Goal: Information Seeking & Learning: Find specific fact

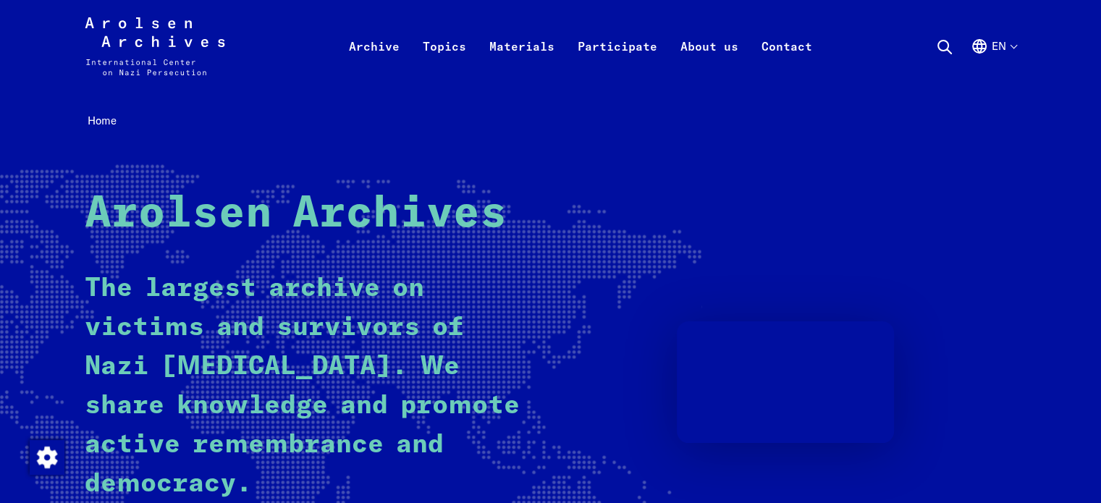
scroll to position [290, 0]
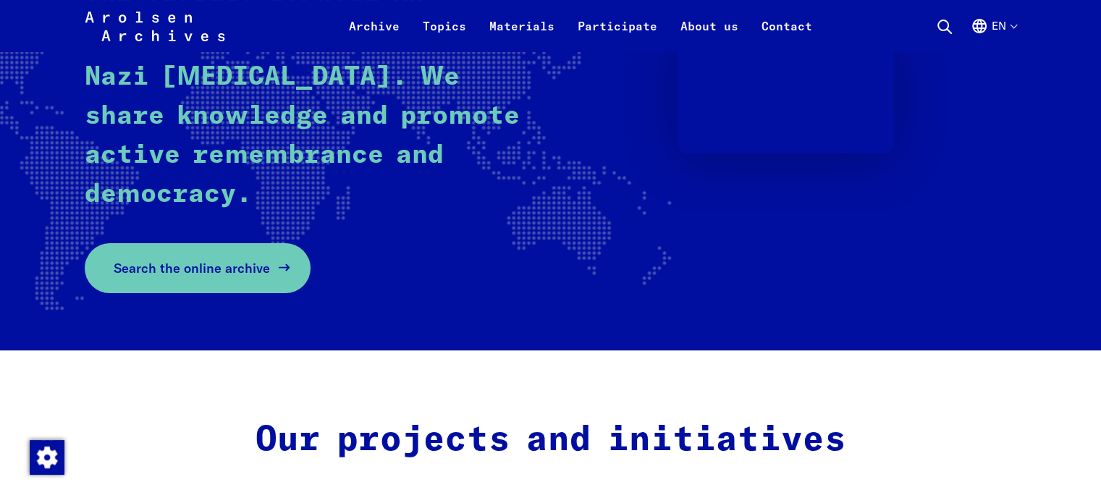
click at [248, 254] on link "Search the online archive" at bounding box center [198, 268] width 226 height 50
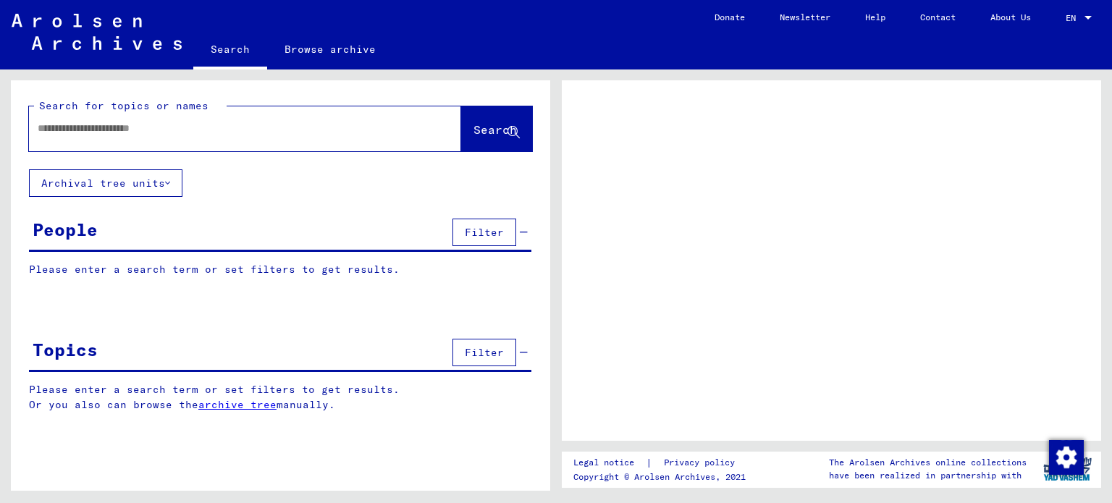
click at [254, 132] on input "text" at bounding box center [232, 128] width 389 height 15
type input "**********"
click at [461, 137] on button "Search" at bounding box center [496, 128] width 71 height 45
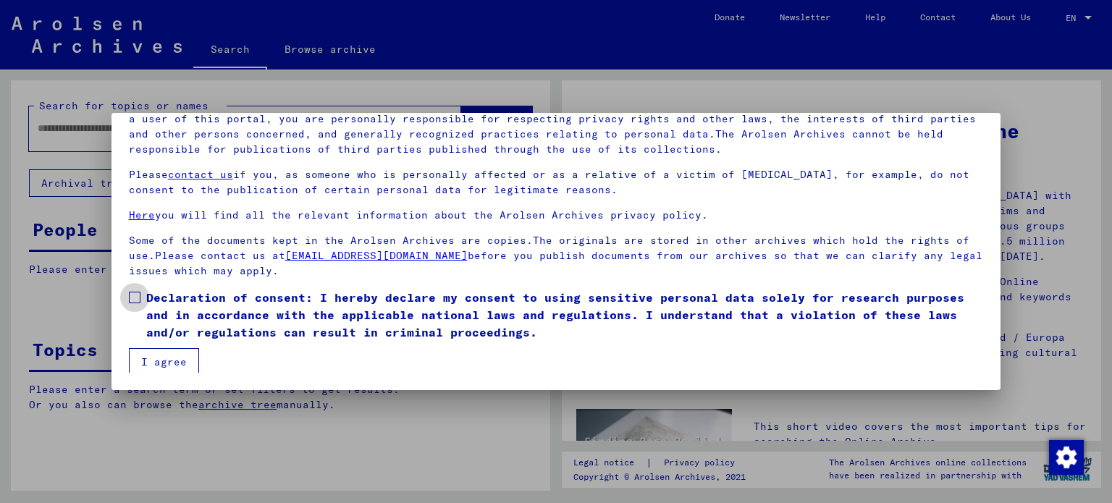
click at [136, 296] on span at bounding box center [135, 298] width 12 height 12
click at [156, 358] on button "I agree" at bounding box center [164, 362] width 70 height 28
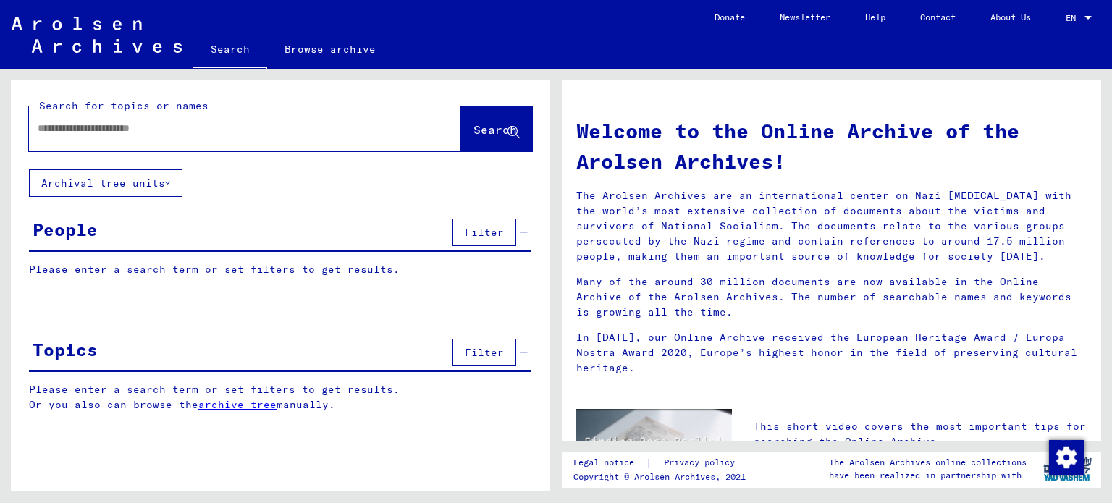
click at [397, 138] on div at bounding box center [245, 128] width 432 height 45
click at [338, 127] on input "text" at bounding box center [228, 128] width 380 height 15
type input "**********"
click at [461, 131] on button "Search" at bounding box center [496, 128] width 71 height 45
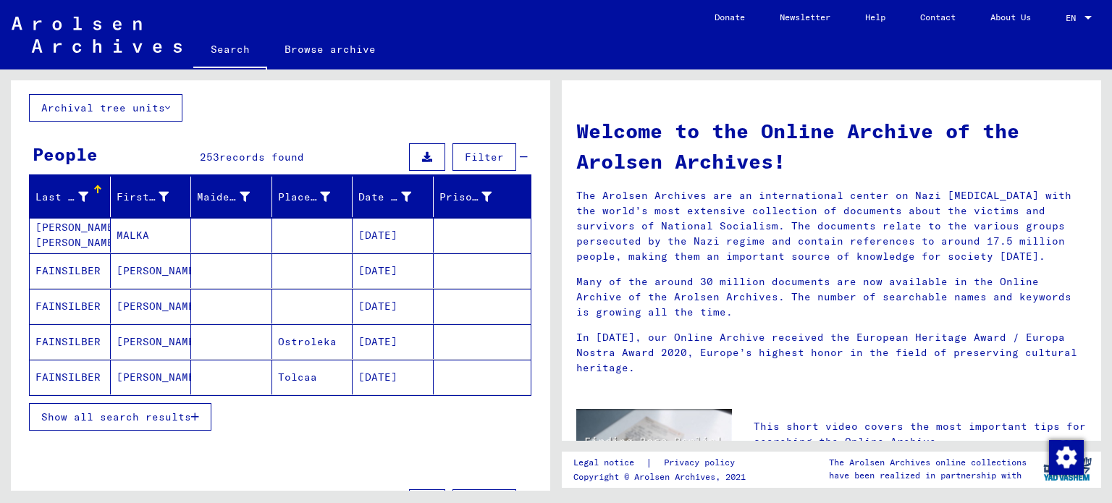
scroll to position [85, 0]
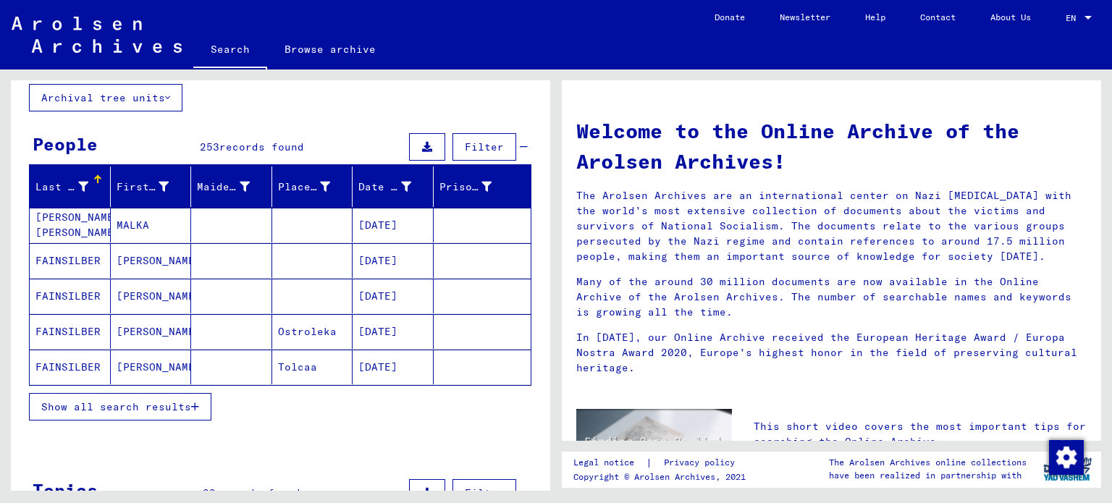
click at [90, 256] on mat-cell "FAINSILBER" at bounding box center [70, 260] width 81 height 35
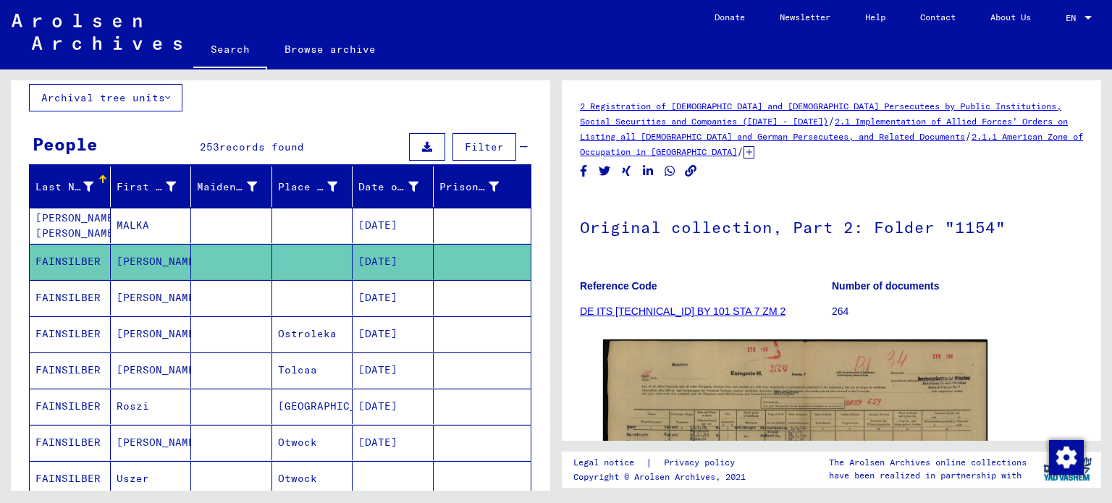
scroll to position [290, 0]
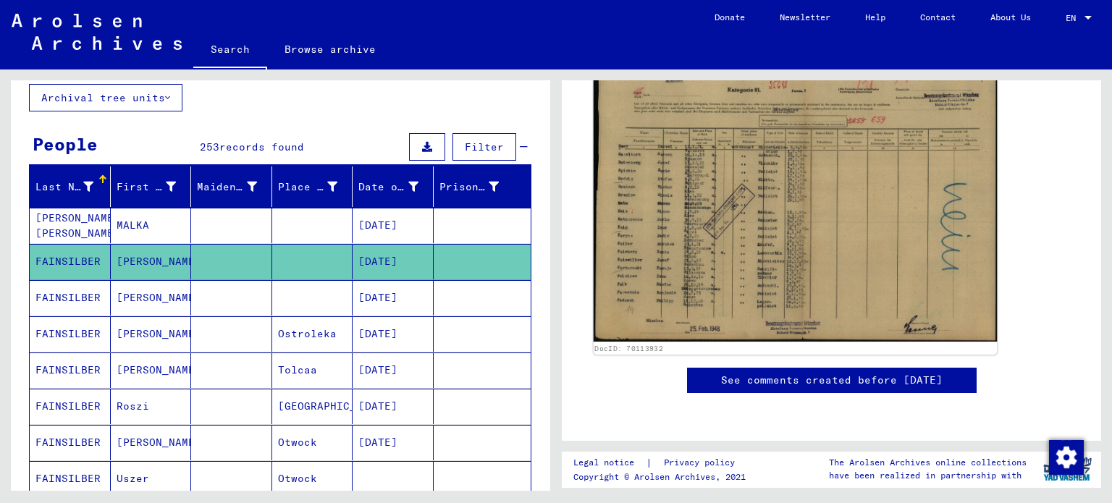
click at [651, 182] on img at bounding box center [796, 197] width 404 height 287
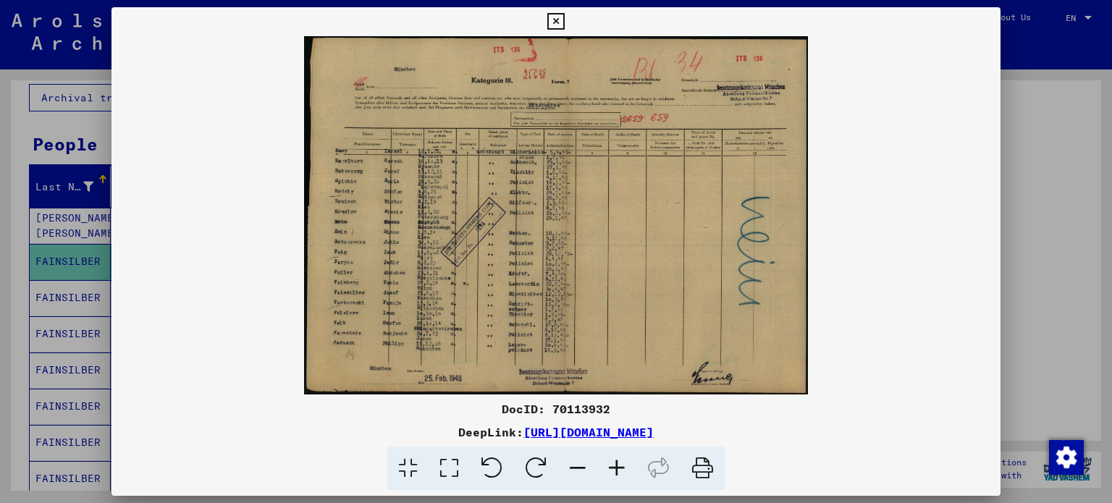
click at [651, 182] on img at bounding box center [556, 215] width 890 height 358
click at [562, 245] on img at bounding box center [556, 215] width 890 height 358
drag, startPoint x: 543, startPoint y: 403, endPoint x: 541, endPoint y: 429, distance: 26.1
click at [541, 429] on div "DocID: 70113932 DeepLink: [URL][DOMAIN_NAME]" at bounding box center [556, 248] width 890 height 483
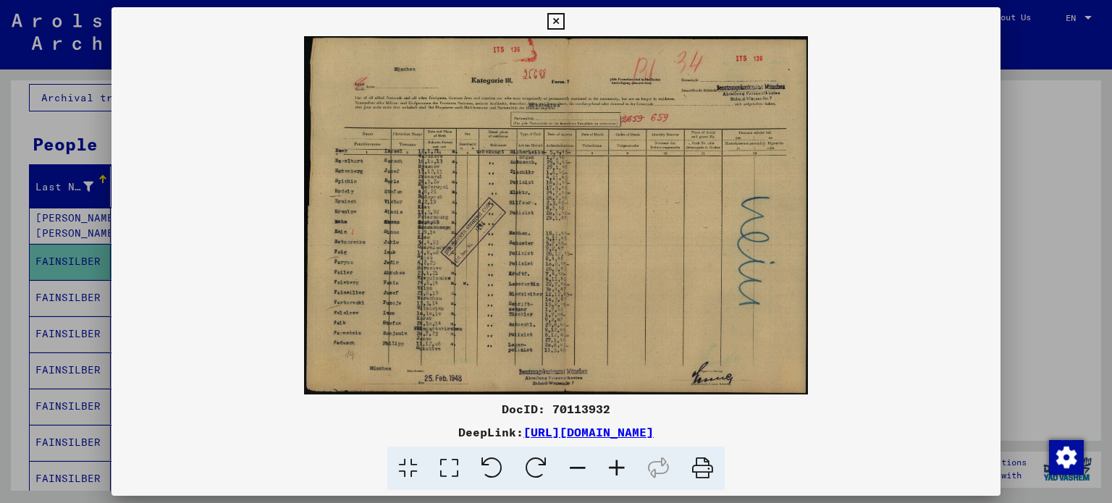
click at [617, 467] on icon at bounding box center [616, 469] width 39 height 44
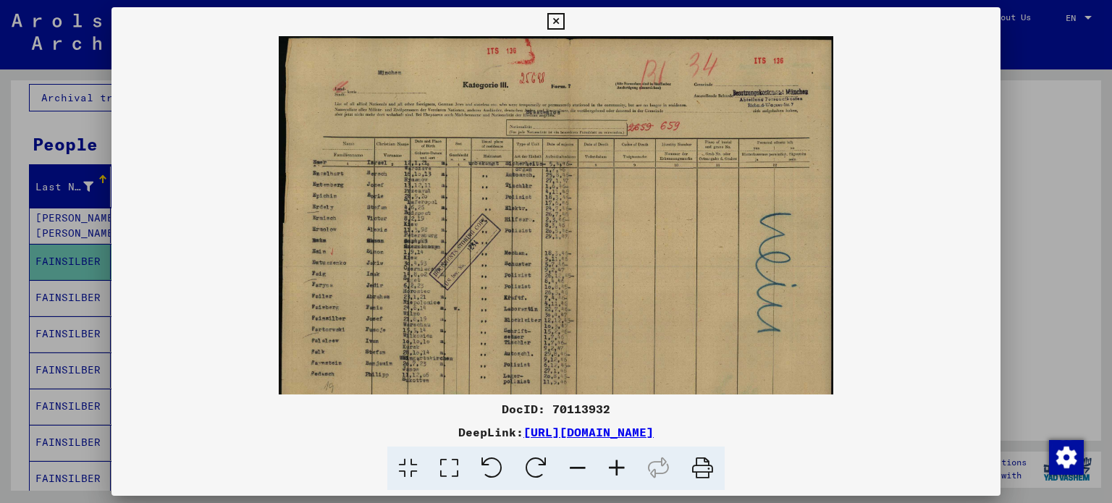
click at [617, 467] on icon at bounding box center [616, 469] width 39 height 44
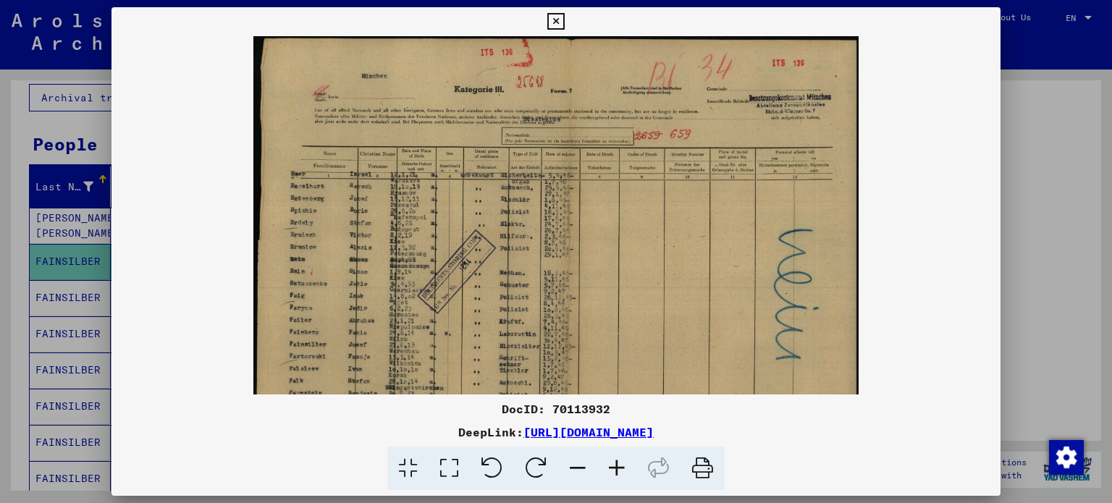
click at [617, 467] on icon at bounding box center [616, 469] width 39 height 44
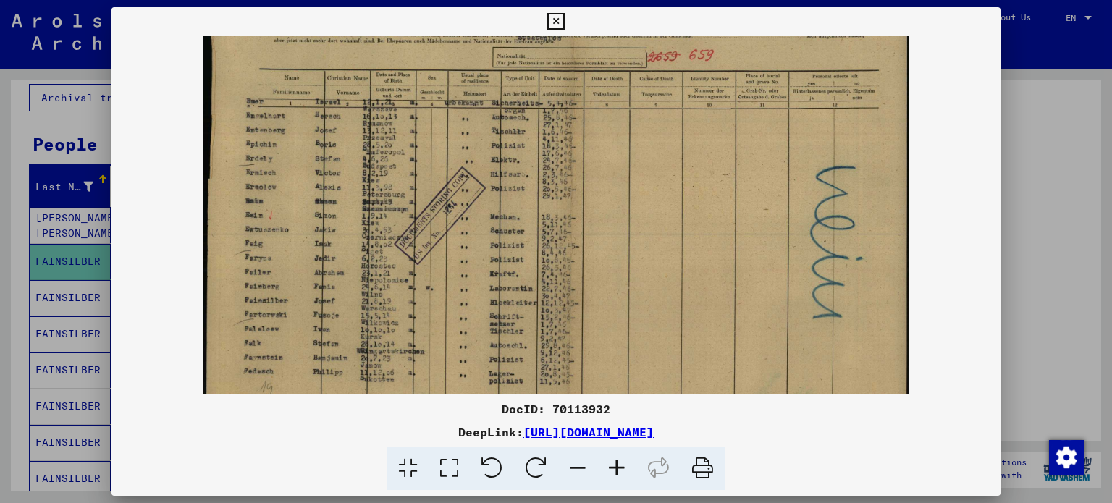
scroll to position [122, 0]
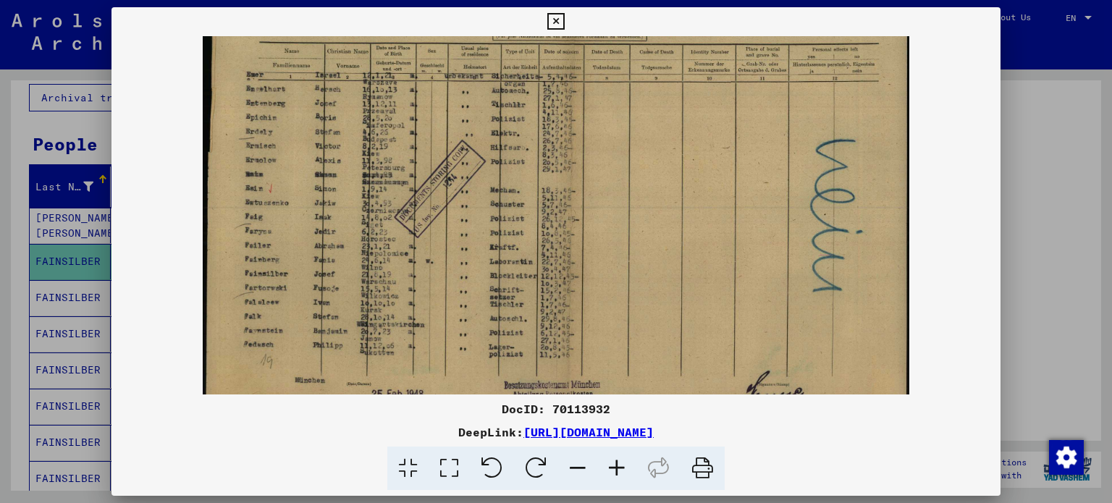
drag, startPoint x: 589, startPoint y: 306, endPoint x: 678, endPoint y: 185, distance: 150.7
click at [678, 185] on img at bounding box center [556, 165] width 706 height 503
click at [561, 22] on icon at bounding box center [555, 21] width 17 height 17
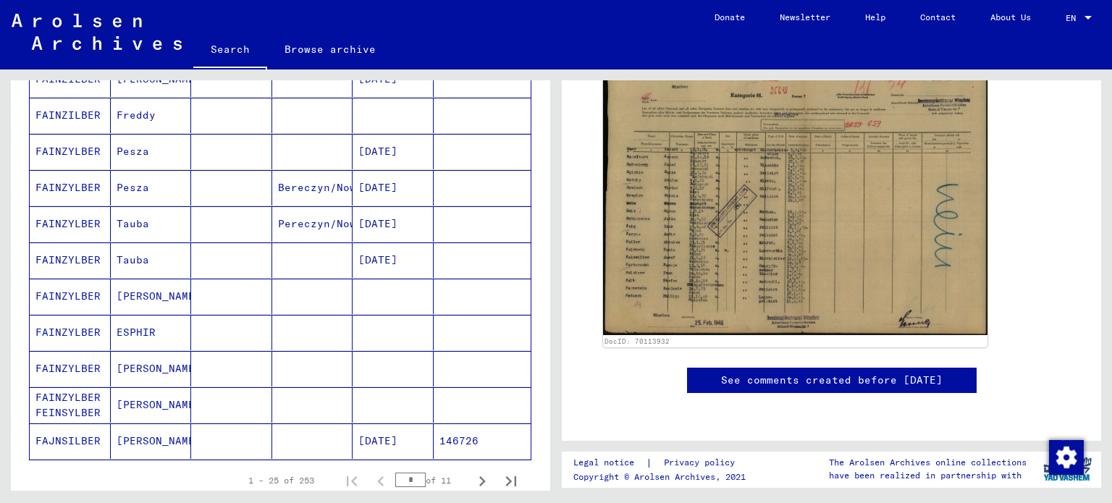
scroll to position [819, 0]
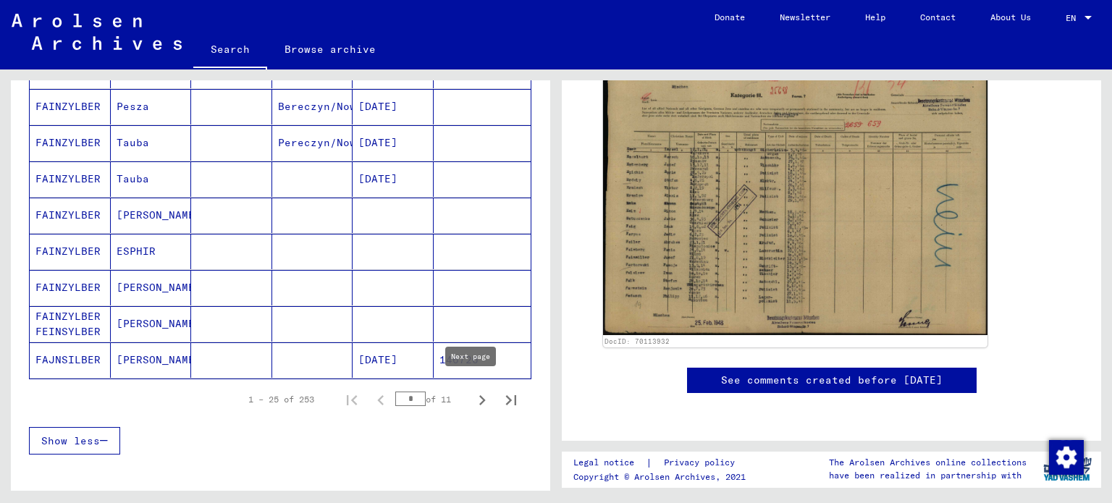
click at [472, 390] on icon "Next page" at bounding box center [482, 400] width 20 height 20
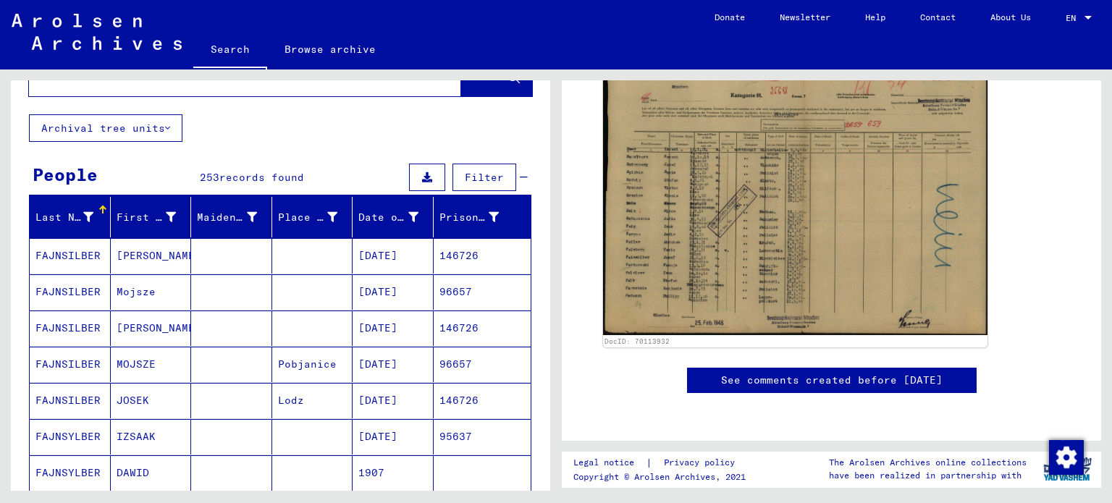
scroll to position [87, 0]
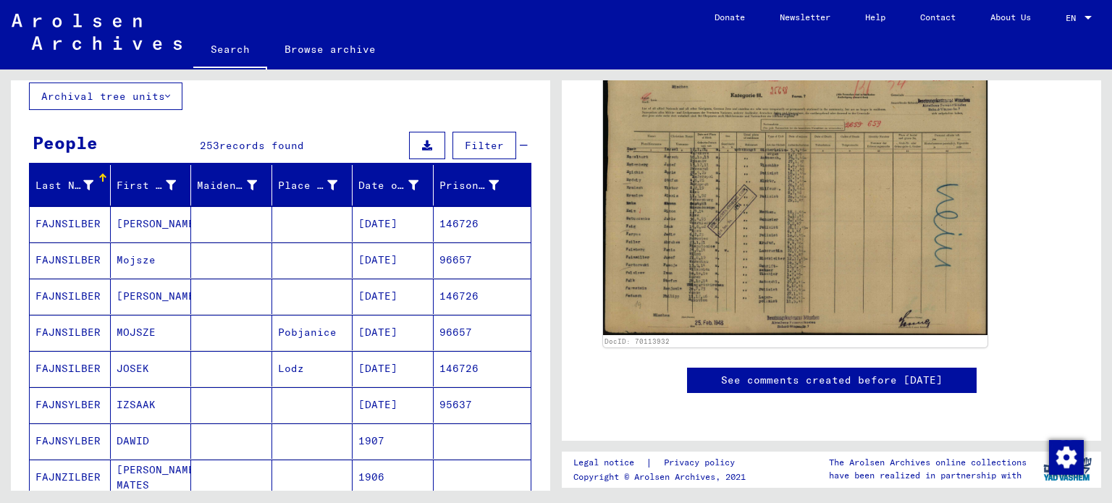
click at [582, 141] on div "DocID: 70113932" at bounding box center [831, 204] width 503 height 297
click at [127, 220] on mat-cell "[PERSON_NAME]" at bounding box center [151, 223] width 81 height 35
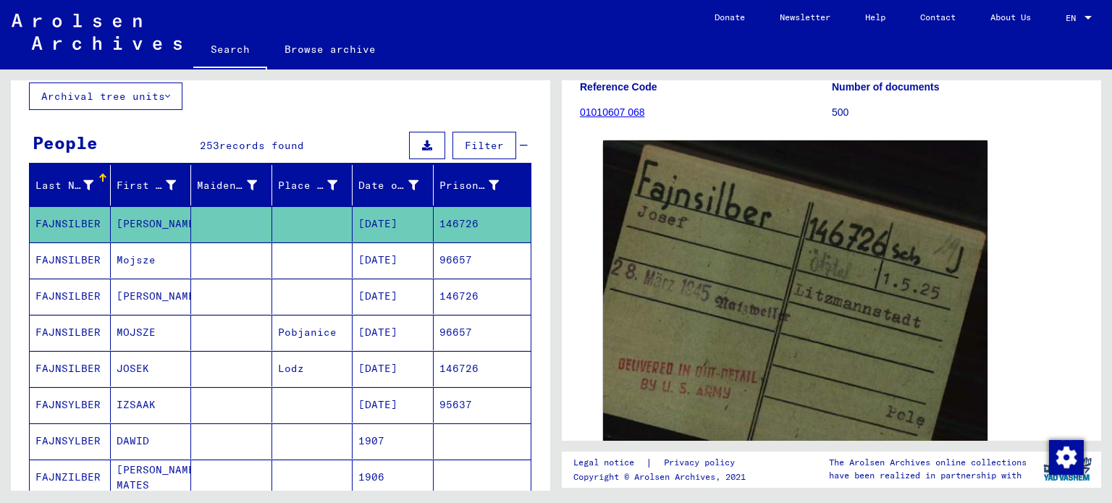
scroll to position [178, 0]
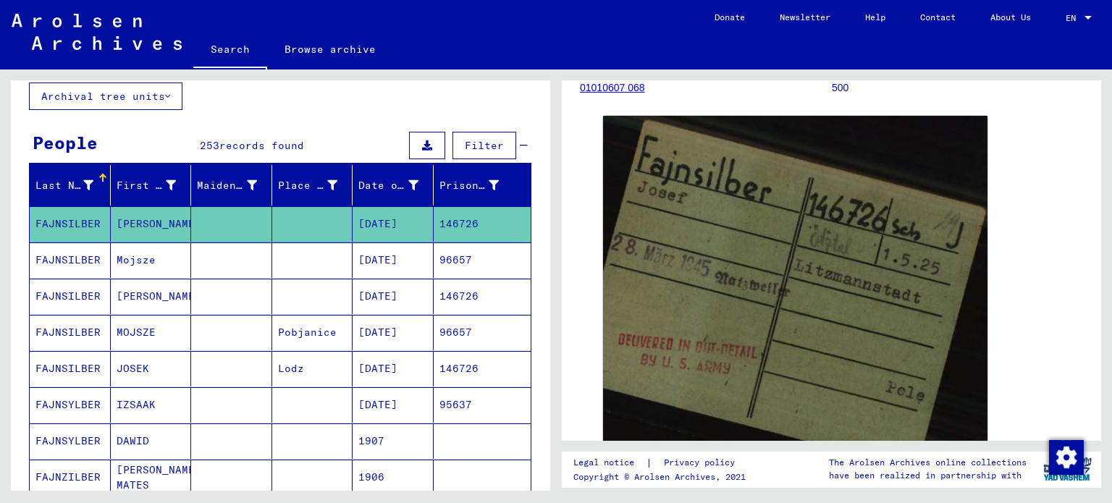
click at [149, 263] on mat-cell "Mojsze" at bounding box center [151, 259] width 81 height 35
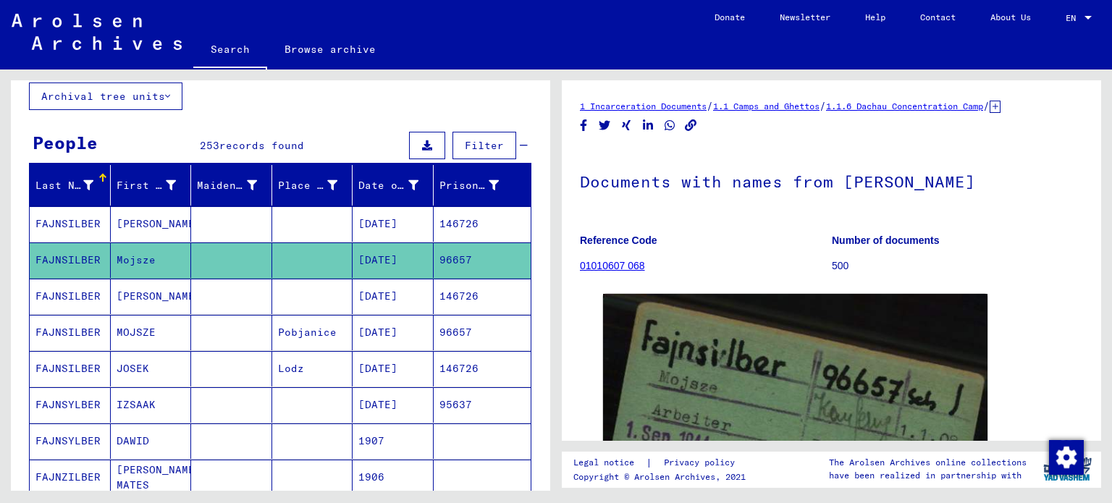
drag, startPoint x: 1087, startPoint y: 145, endPoint x: 1091, endPoint y: 121, distance: 25.0
click at [1083, 166] on yv-its-full-details "1 Incarceration Documents / 1.1 Camps and Ghettos / 1.1.6 Dachau Concentration …" at bounding box center [831, 414] width 539 height 632
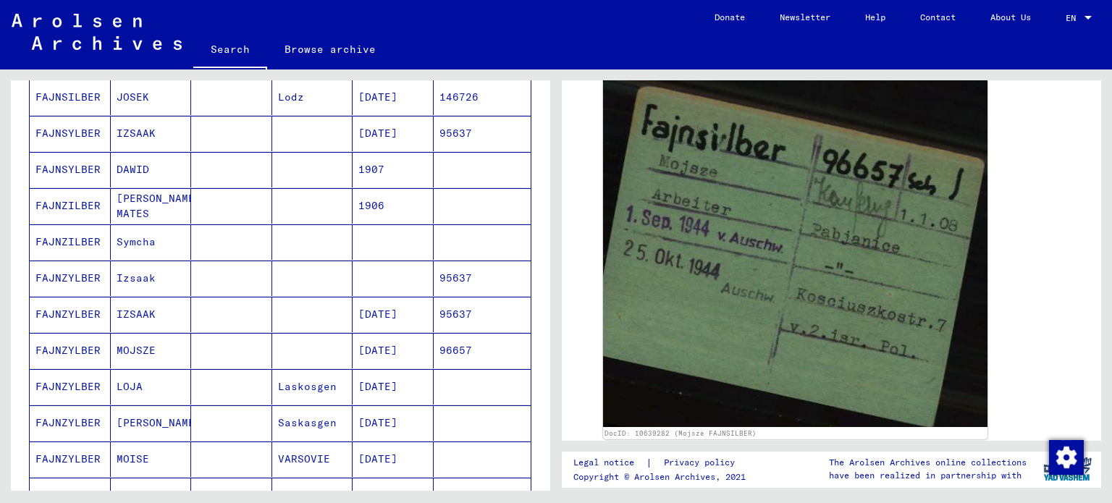
scroll to position [368, 0]
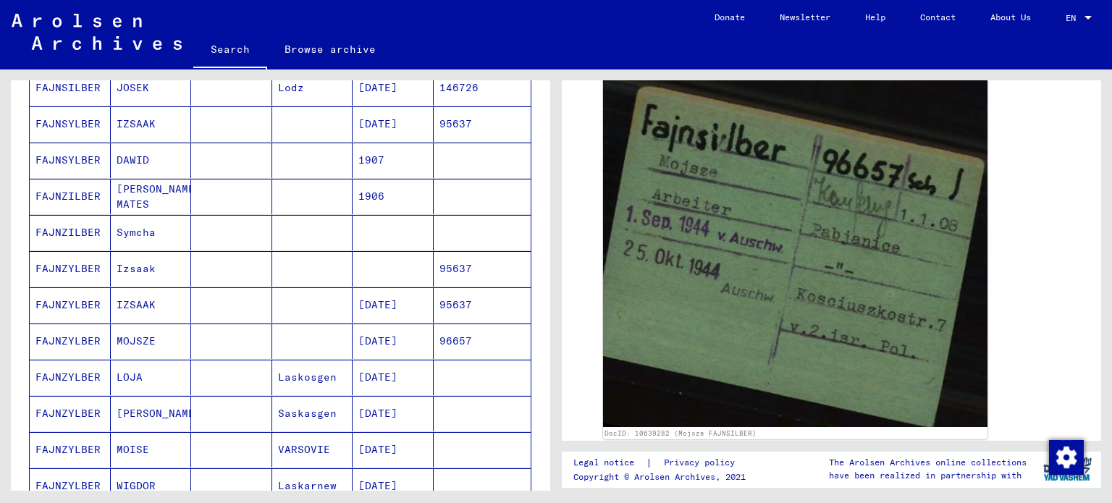
click at [71, 400] on mat-cell "FAJNZYLBER" at bounding box center [70, 413] width 81 height 35
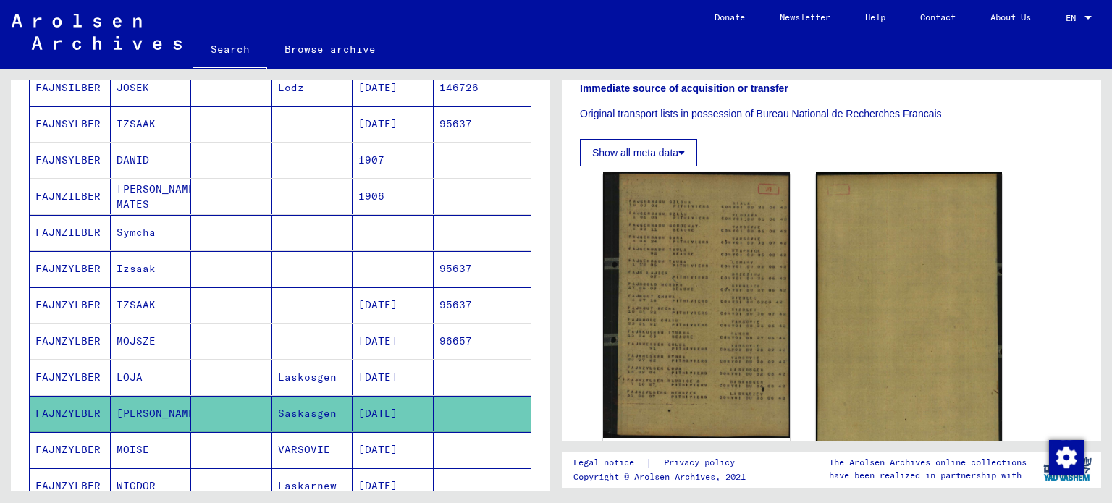
scroll to position [240, 0]
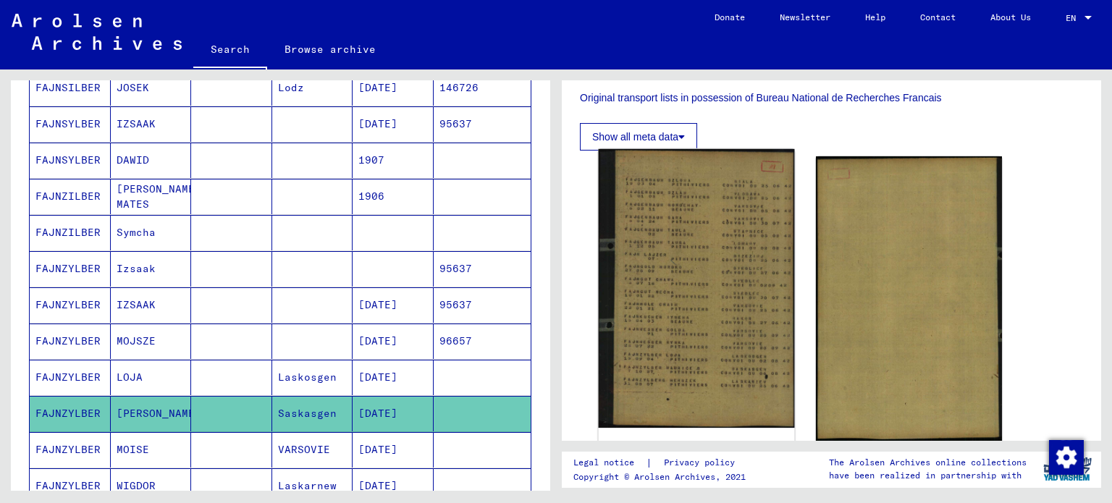
click at [651, 266] on img at bounding box center [696, 288] width 195 height 279
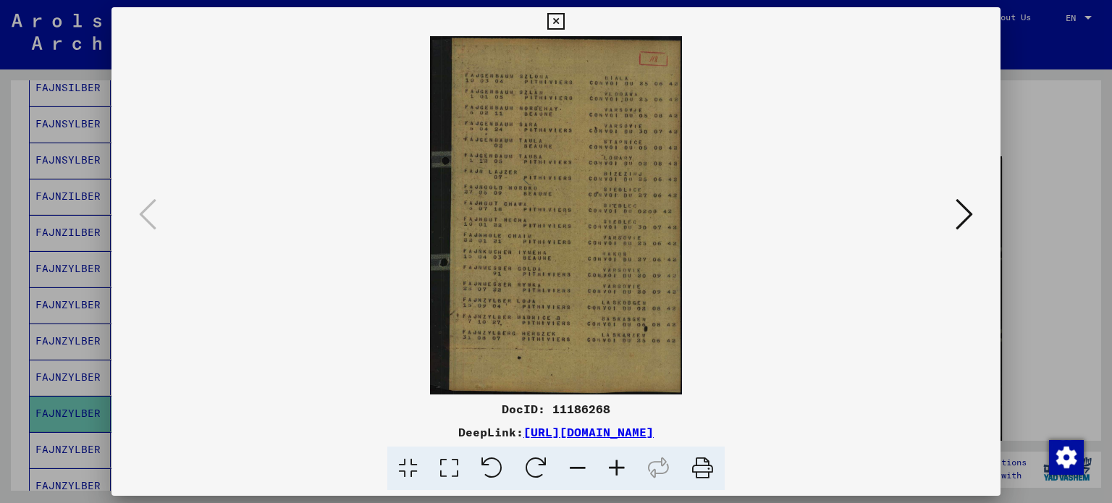
click at [611, 465] on icon at bounding box center [616, 469] width 39 height 44
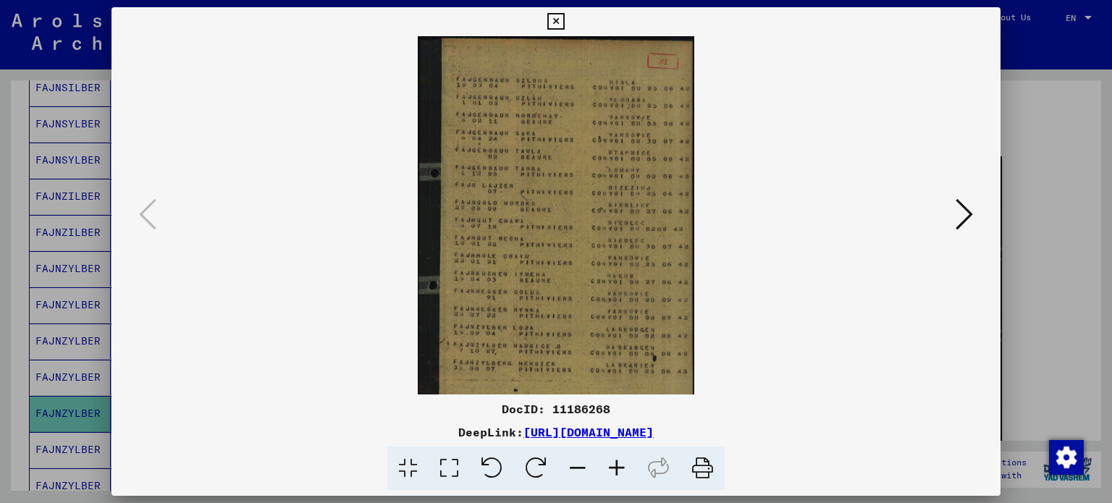
click at [611, 465] on icon at bounding box center [616, 469] width 39 height 44
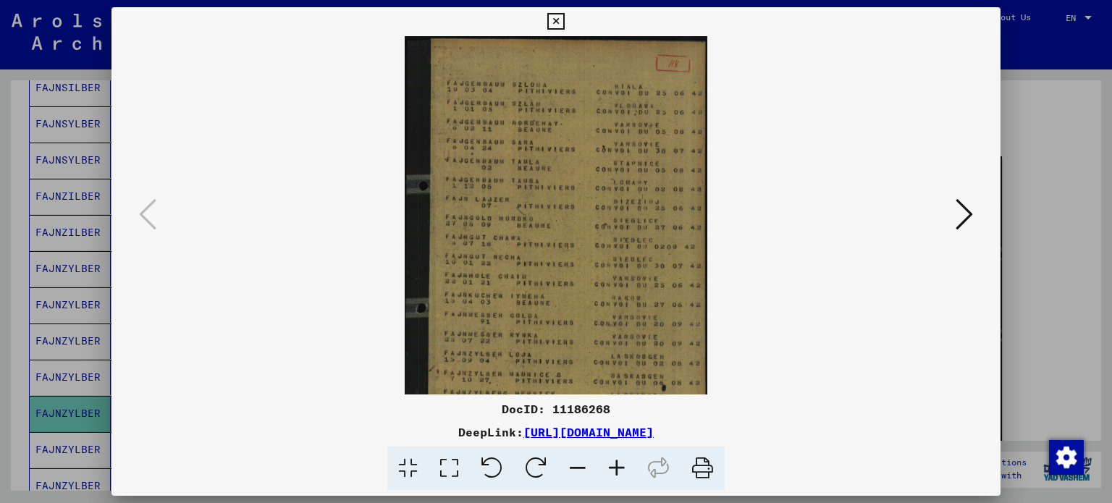
click at [611, 465] on icon at bounding box center [616, 469] width 39 height 44
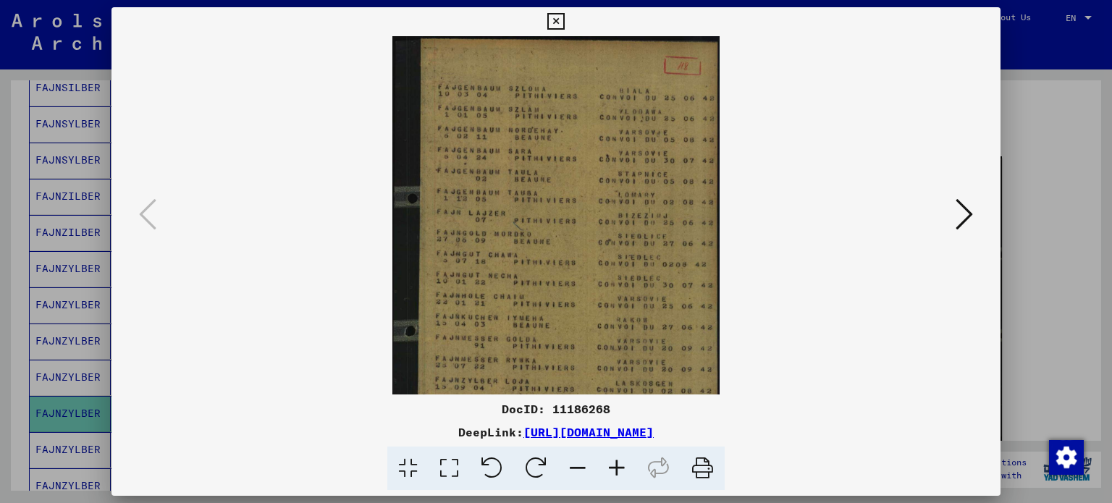
click at [611, 465] on icon at bounding box center [616, 469] width 39 height 44
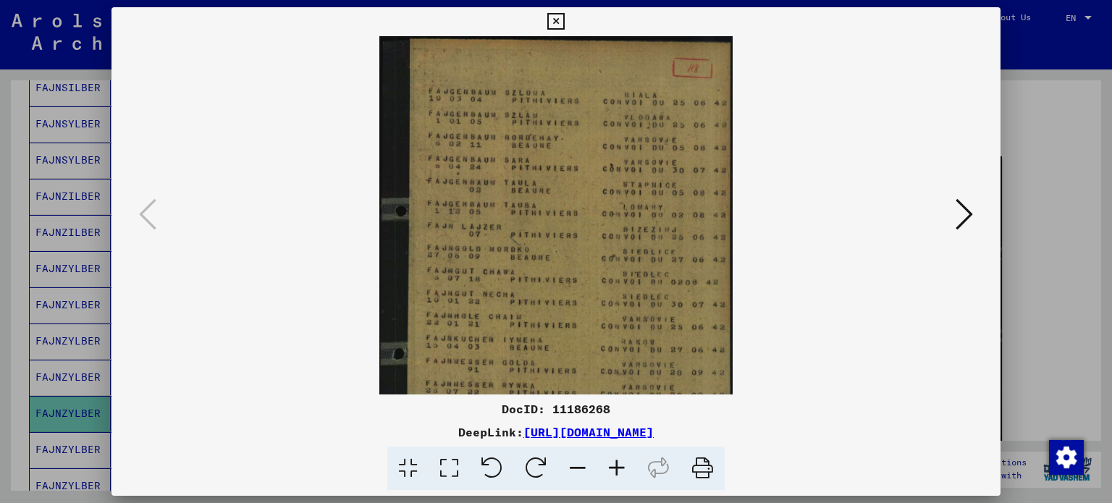
click at [611, 465] on icon at bounding box center [616, 469] width 39 height 44
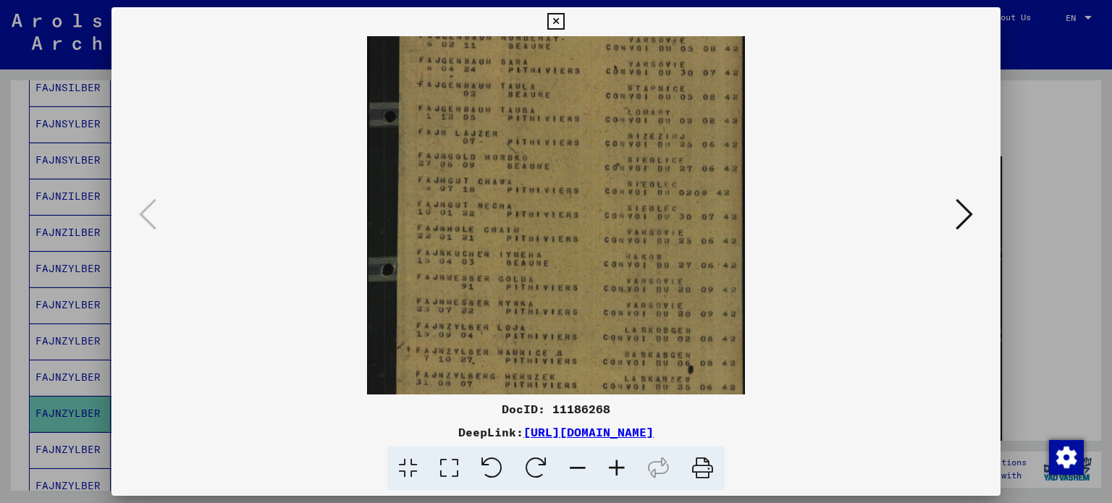
scroll to position [121, 0]
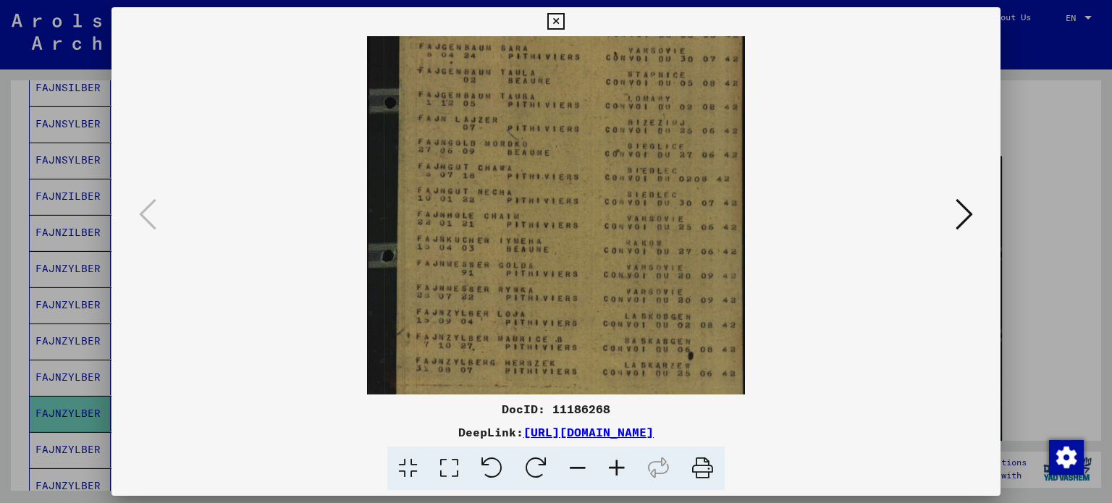
drag, startPoint x: 573, startPoint y: 278, endPoint x: 599, endPoint y: 159, distance: 122.4
click at [599, 159] on img at bounding box center [556, 184] width 379 height 539
click at [562, 20] on icon at bounding box center [555, 21] width 17 height 17
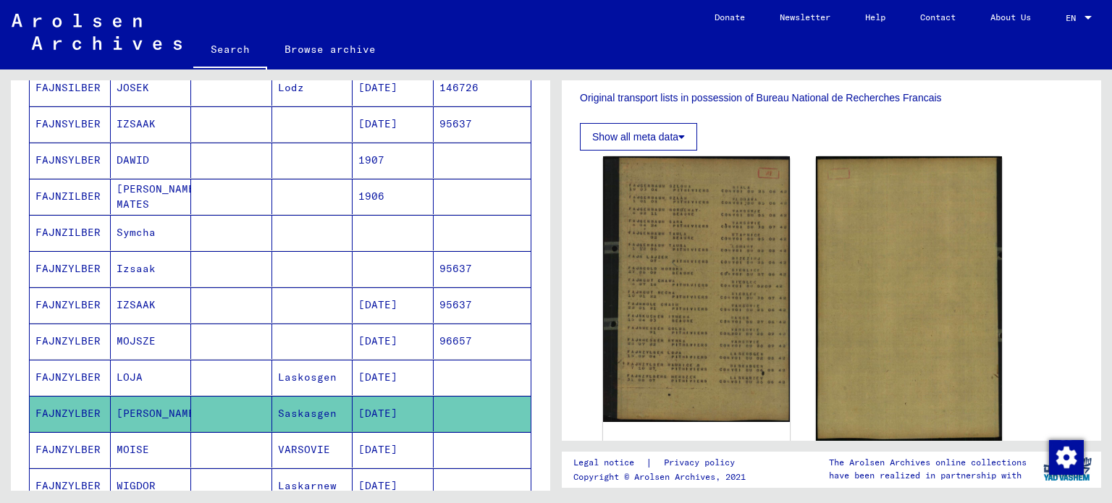
click at [87, 439] on mat-cell "FAJNZYLBER" at bounding box center [70, 449] width 81 height 35
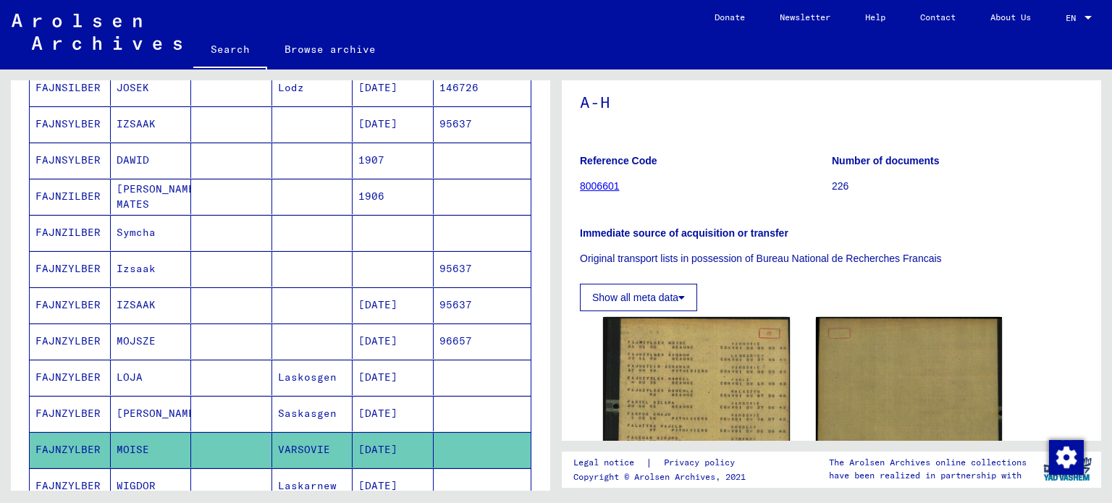
scroll to position [227, 0]
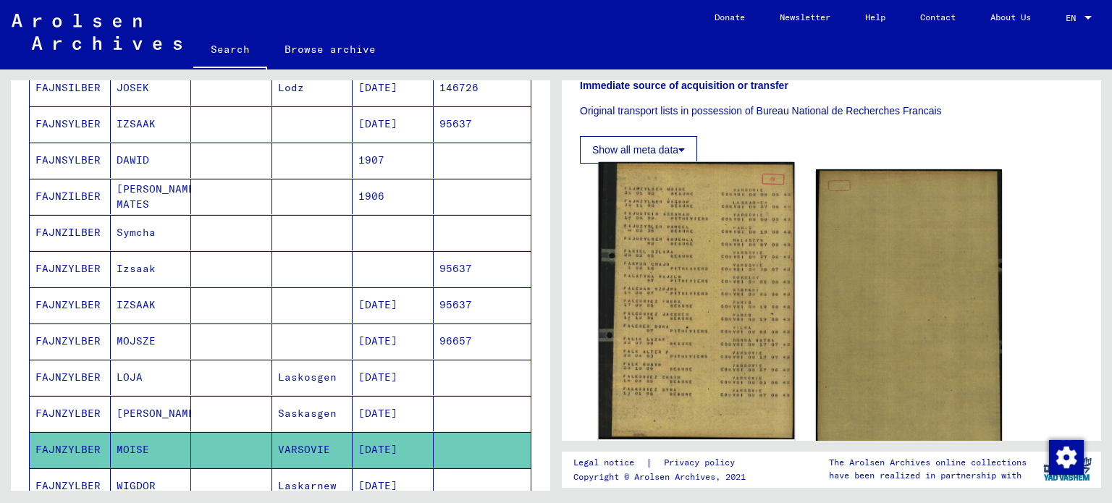
click at [678, 266] on img at bounding box center [696, 300] width 195 height 277
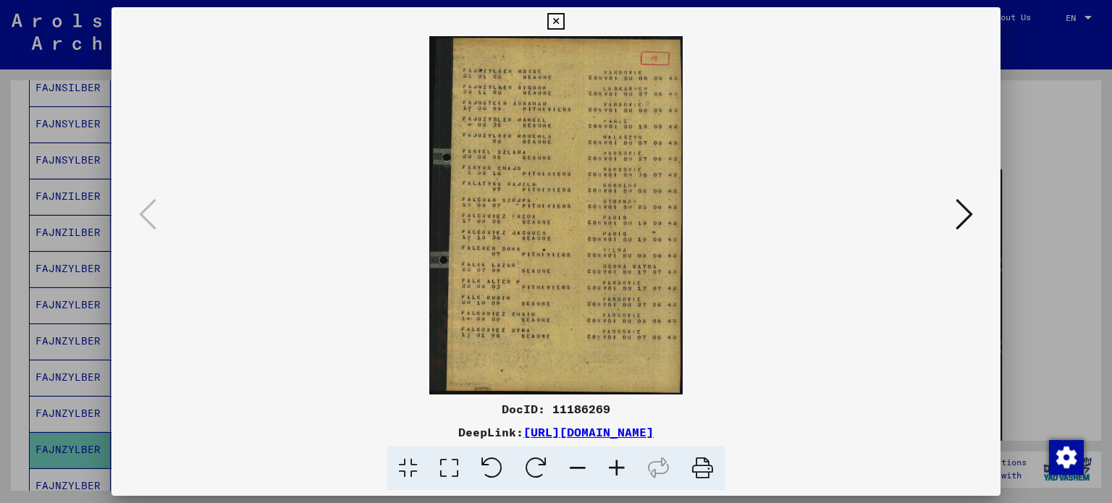
click at [603, 211] on img at bounding box center [556, 215] width 791 height 358
click at [579, 101] on img at bounding box center [556, 215] width 791 height 358
click at [620, 468] on icon at bounding box center [616, 469] width 39 height 44
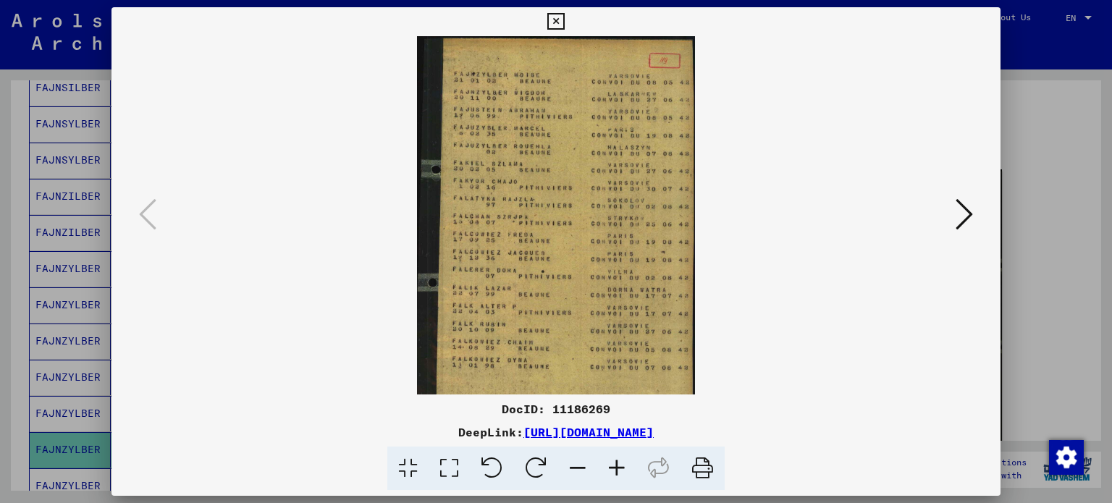
click at [620, 468] on icon at bounding box center [616, 469] width 39 height 44
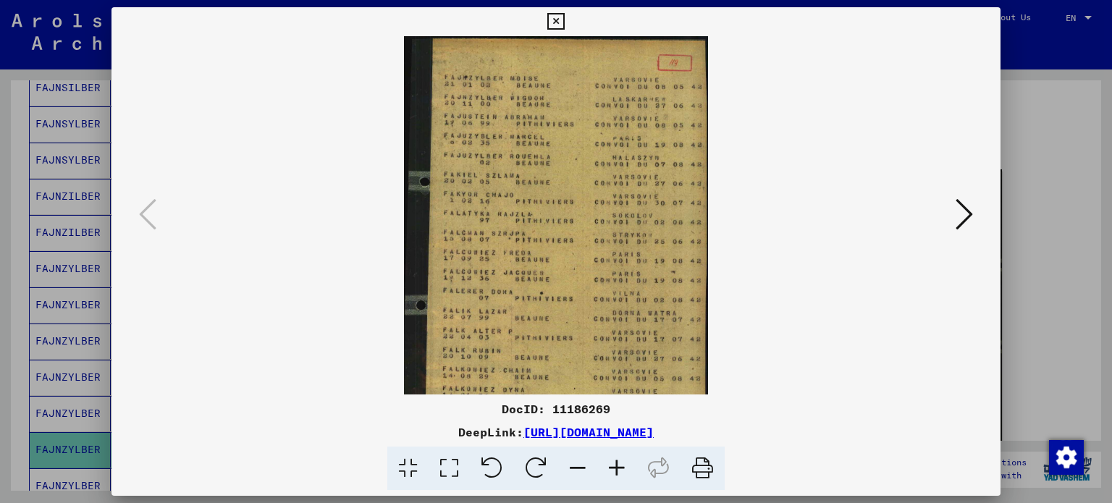
click at [620, 468] on icon at bounding box center [616, 469] width 39 height 44
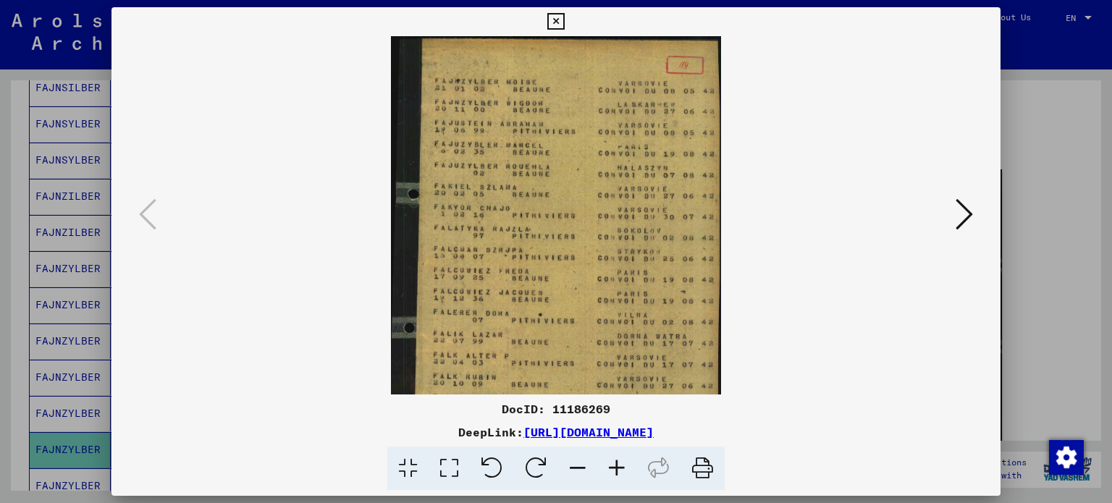
click at [620, 468] on icon at bounding box center [616, 469] width 39 height 44
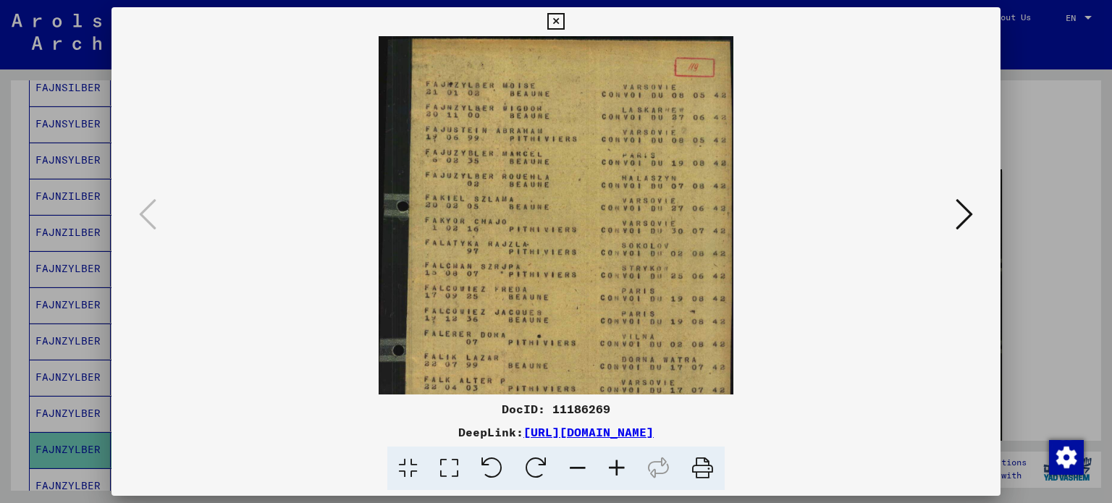
click at [620, 468] on icon at bounding box center [616, 469] width 39 height 44
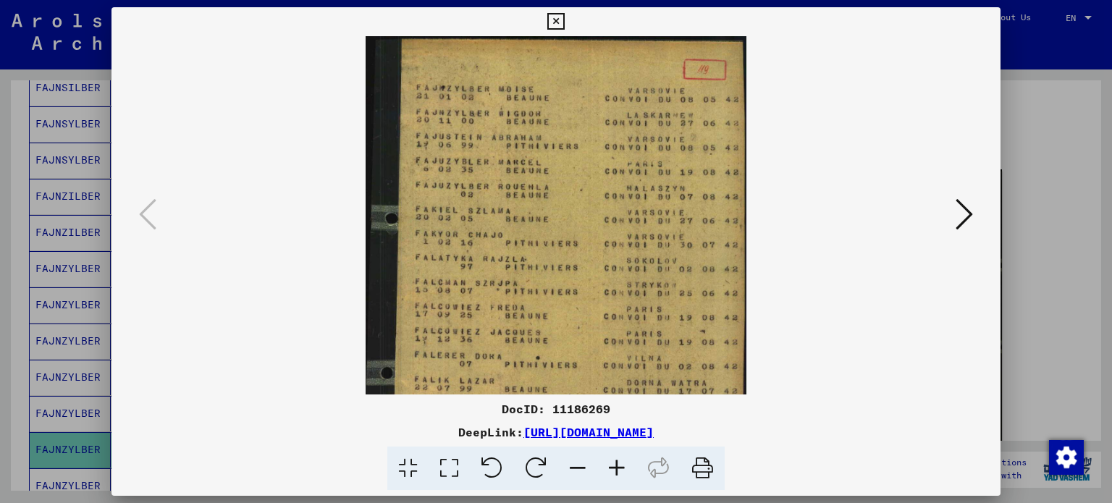
click at [1022, 143] on div at bounding box center [556, 251] width 1112 height 503
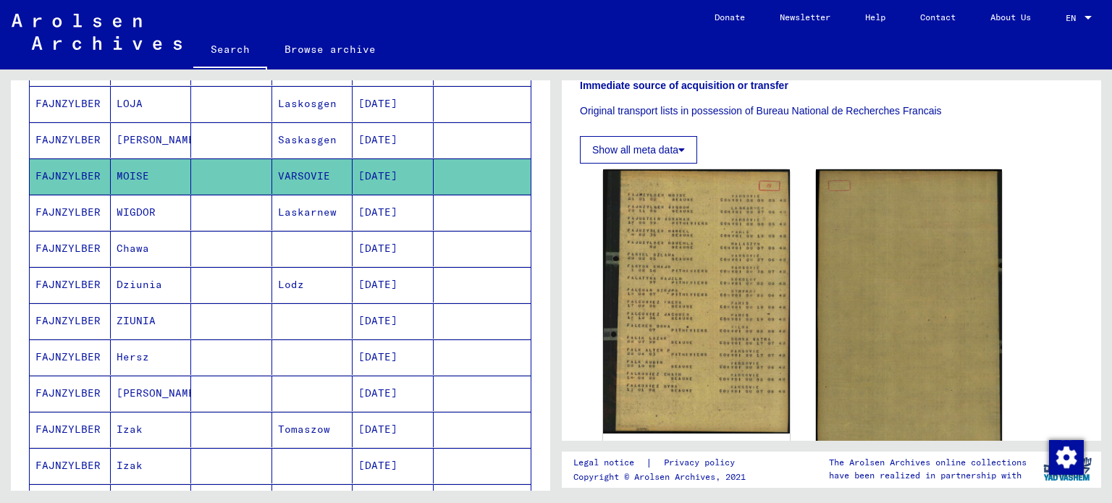
scroll to position [661, 0]
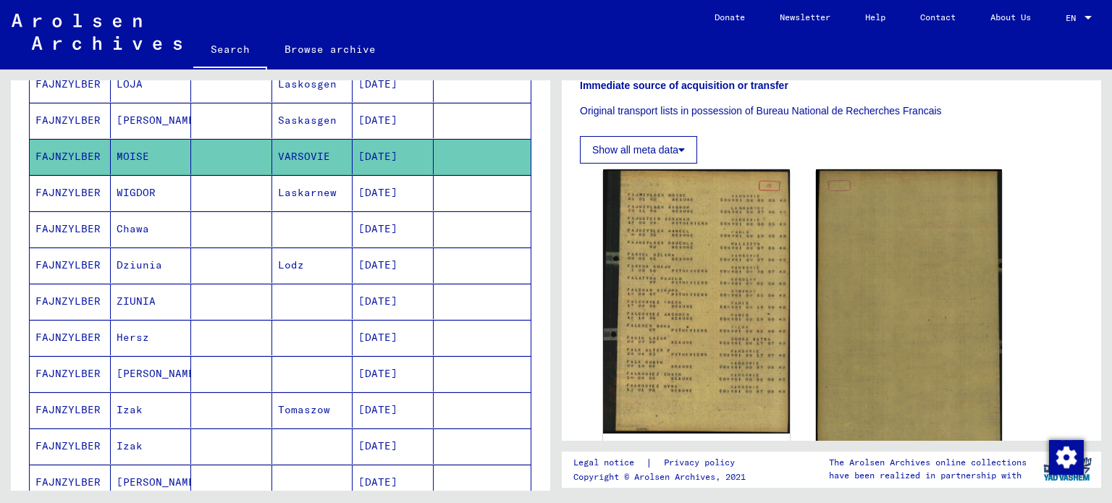
click at [172, 361] on mat-cell "[PERSON_NAME]" at bounding box center [151, 373] width 81 height 35
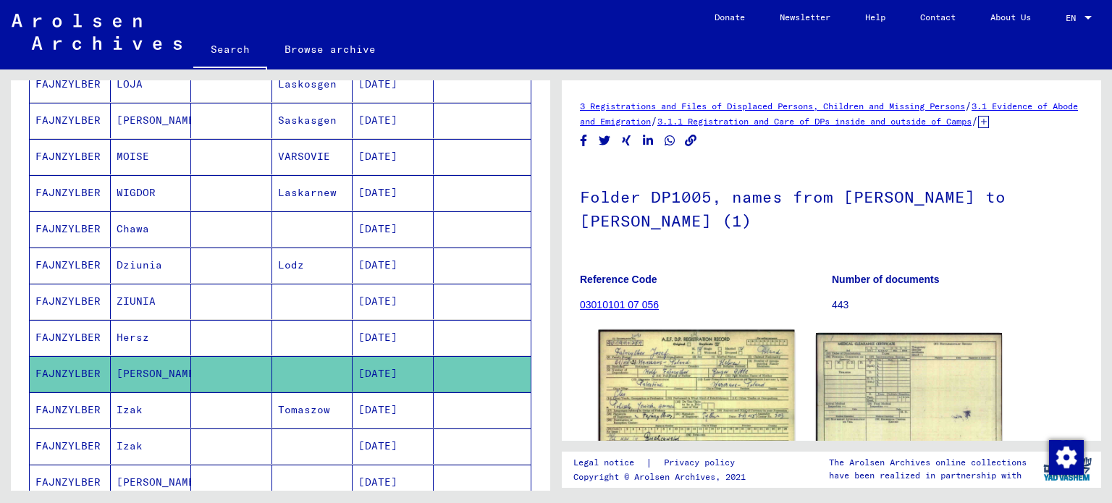
click at [708, 379] on img at bounding box center [696, 392] width 195 height 124
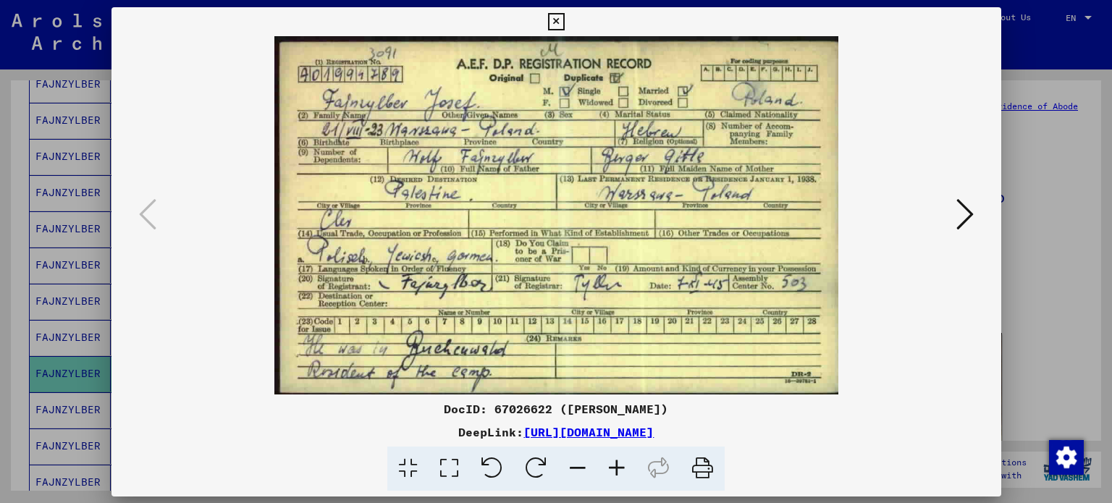
click at [15, 186] on div at bounding box center [556, 251] width 1112 height 503
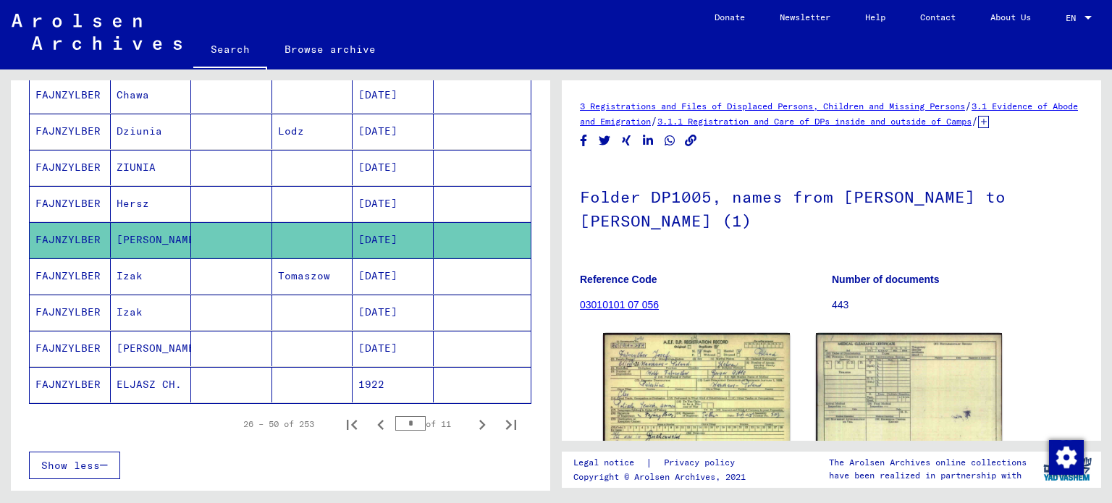
scroll to position [822, 0]
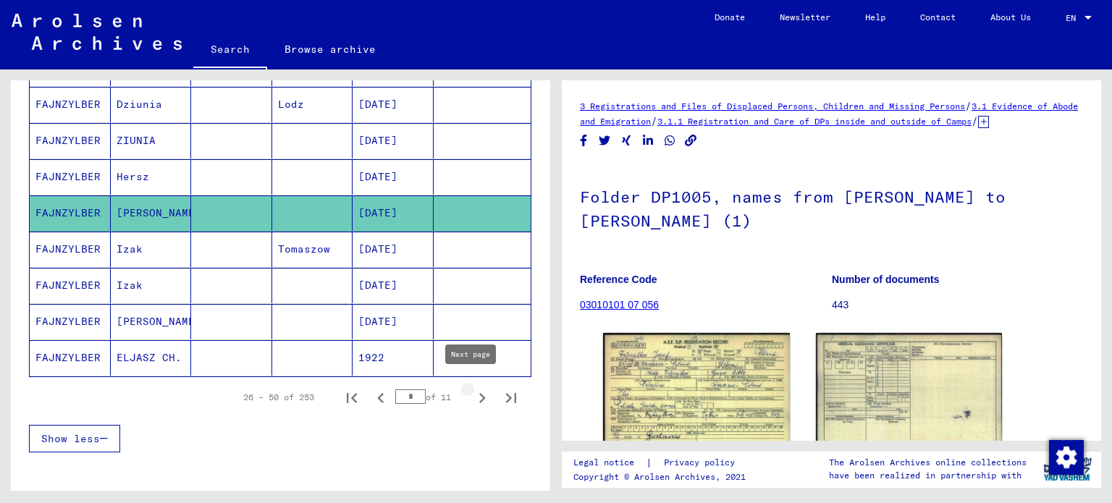
click at [475, 388] on icon "Next page" at bounding box center [482, 398] width 20 height 20
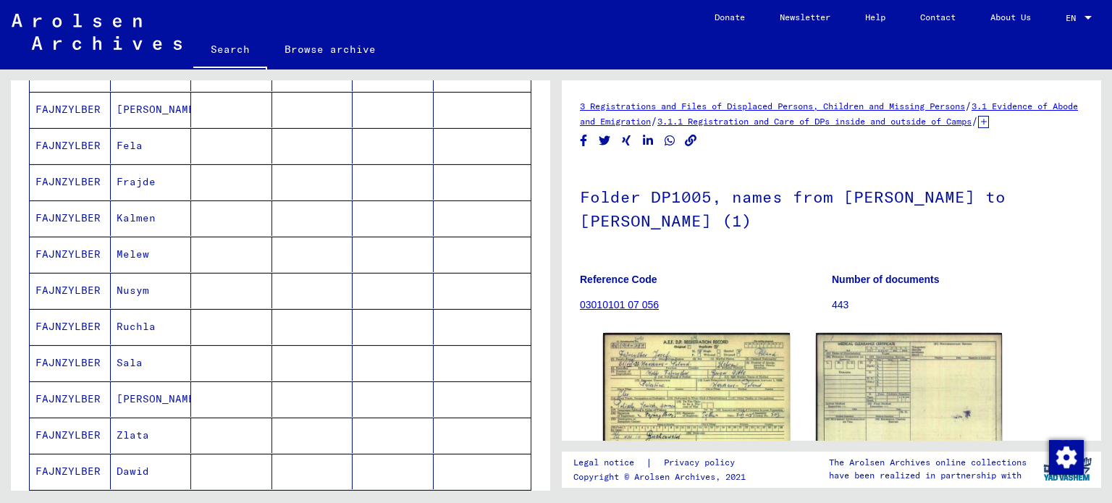
scroll to position [259, 0]
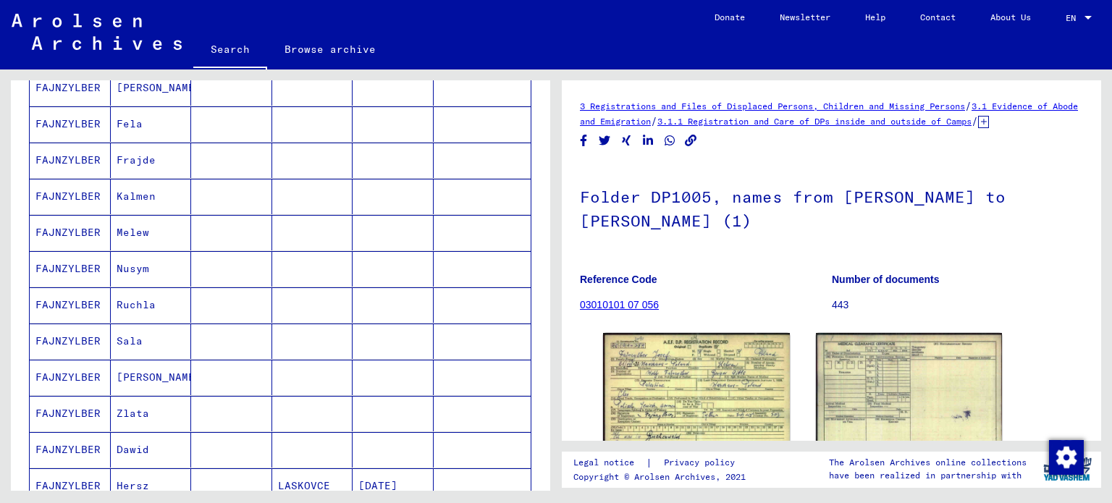
click at [111, 300] on mat-cell "Ruchla" at bounding box center [151, 304] width 81 height 35
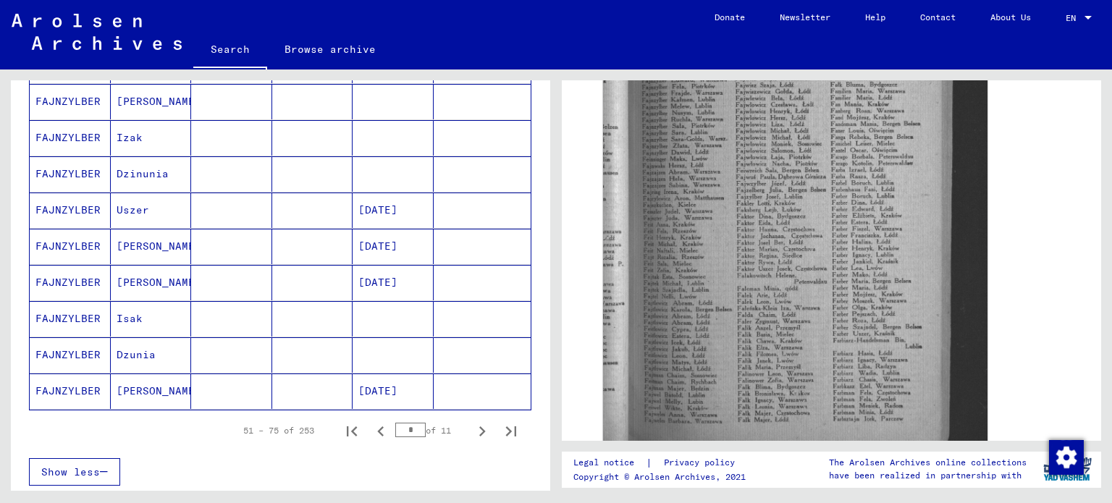
scroll to position [793, 0]
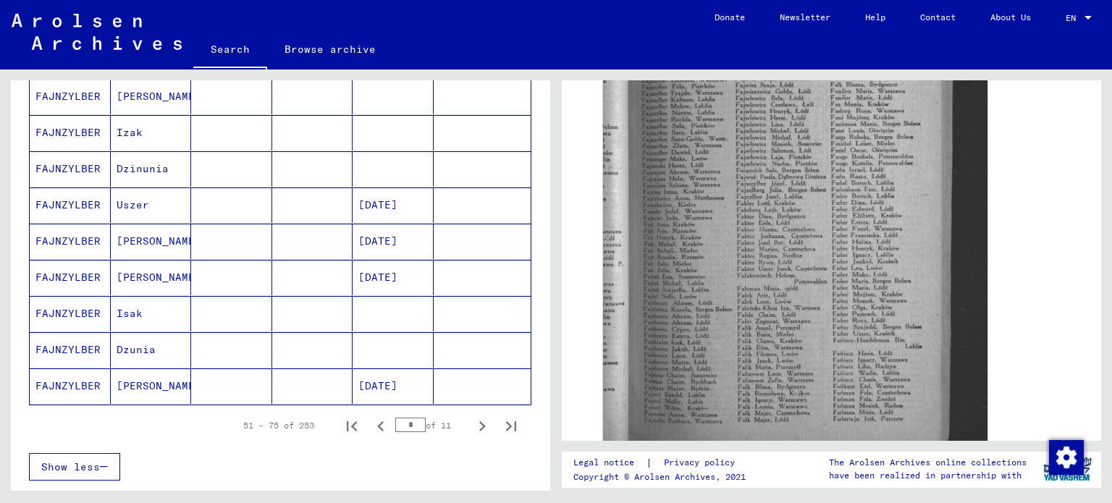
click at [119, 371] on mat-cell "[PERSON_NAME]" at bounding box center [151, 385] width 81 height 35
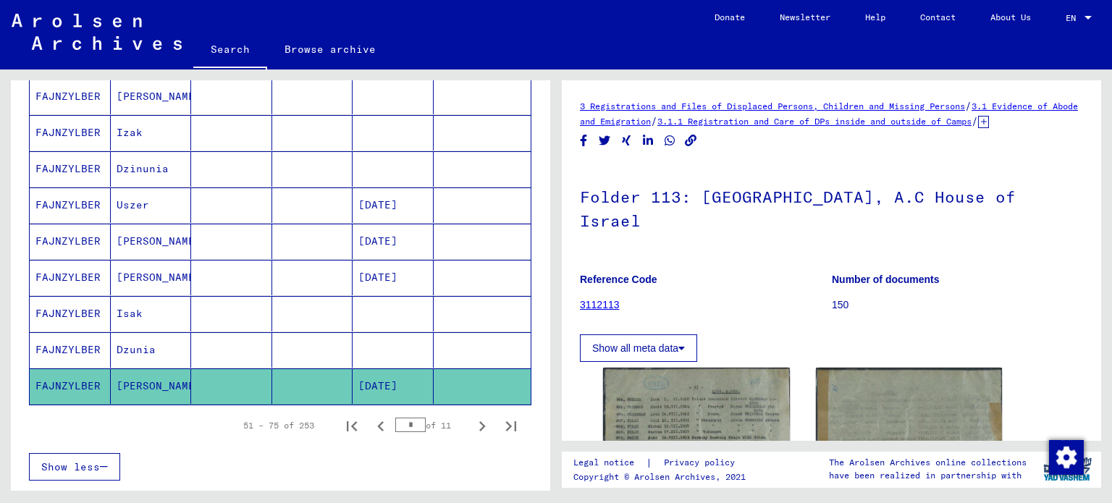
scroll to position [290, 0]
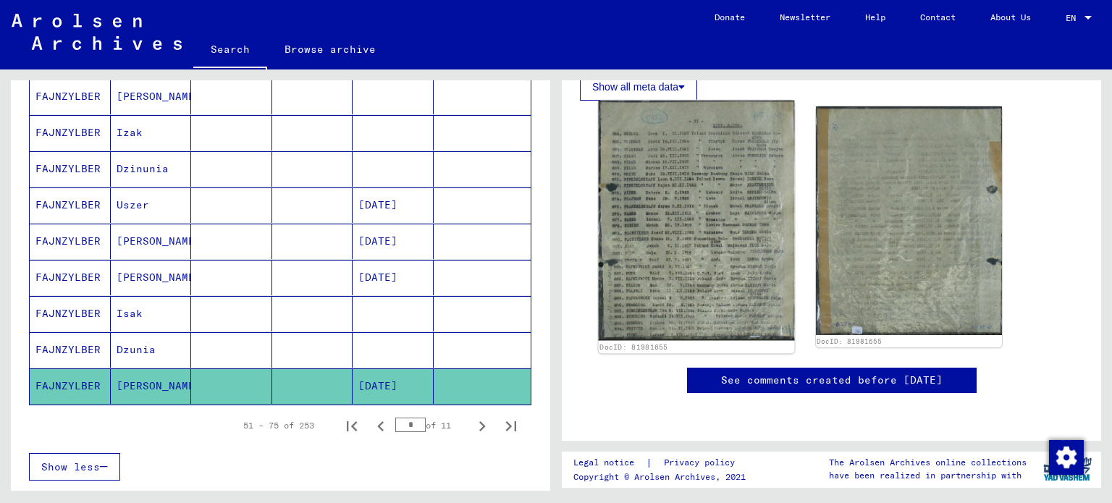
click at [744, 219] on img at bounding box center [696, 221] width 195 height 240
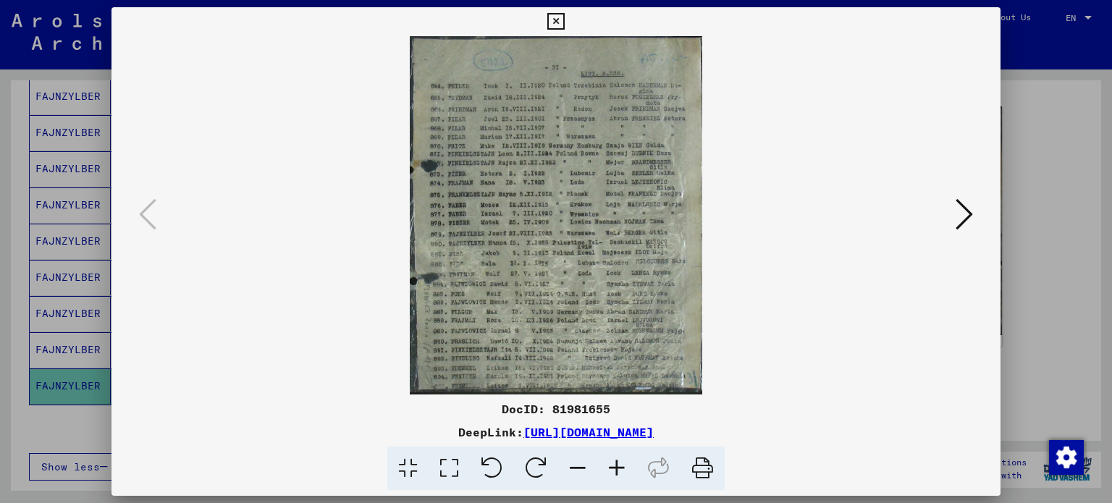
click at [617, 461] on icon at bounding box center [616, 469] width 39 height 44
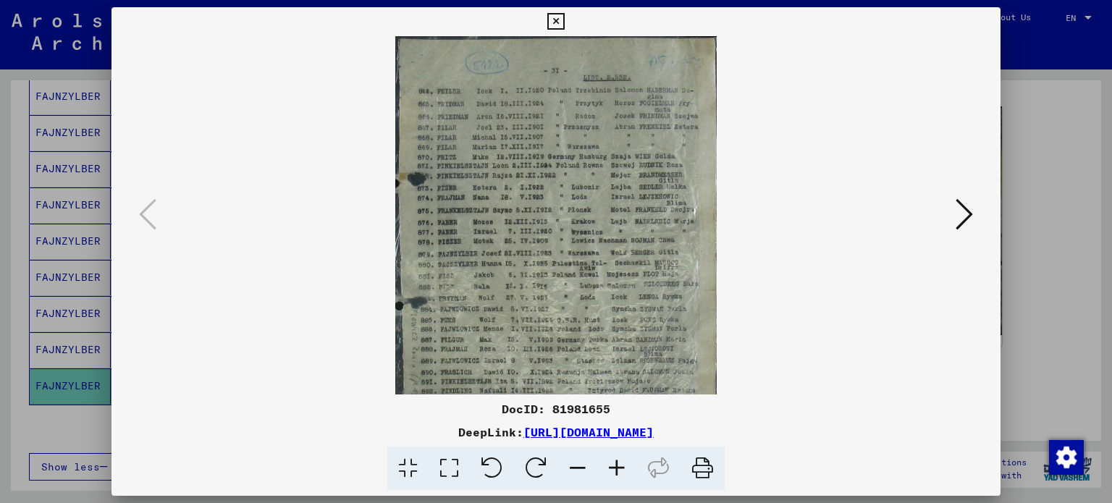
click at [617, 461] on icon at bounding box center [616, 469] width 39 height 44
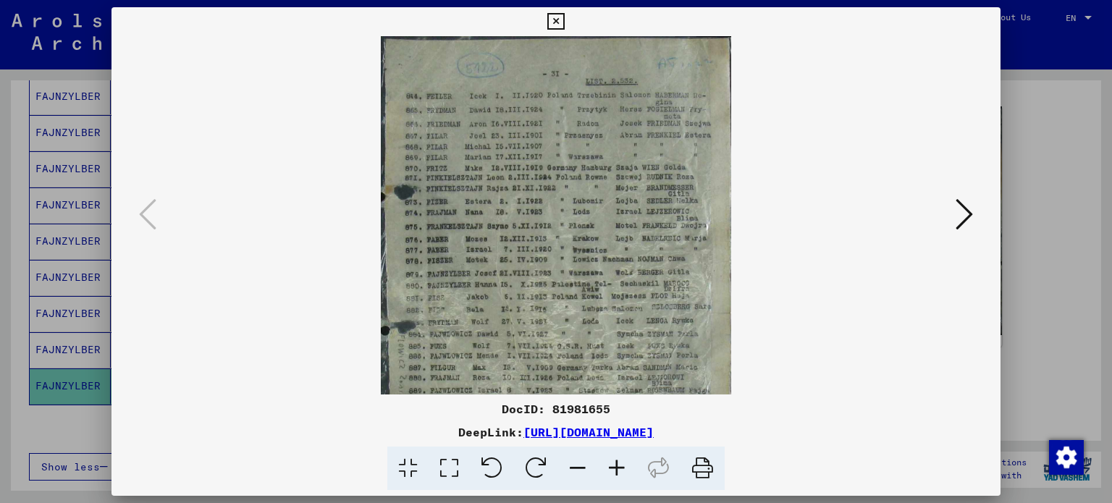
click at [617, 461] on icon at bounding box center [616, 469] width 39 height 44
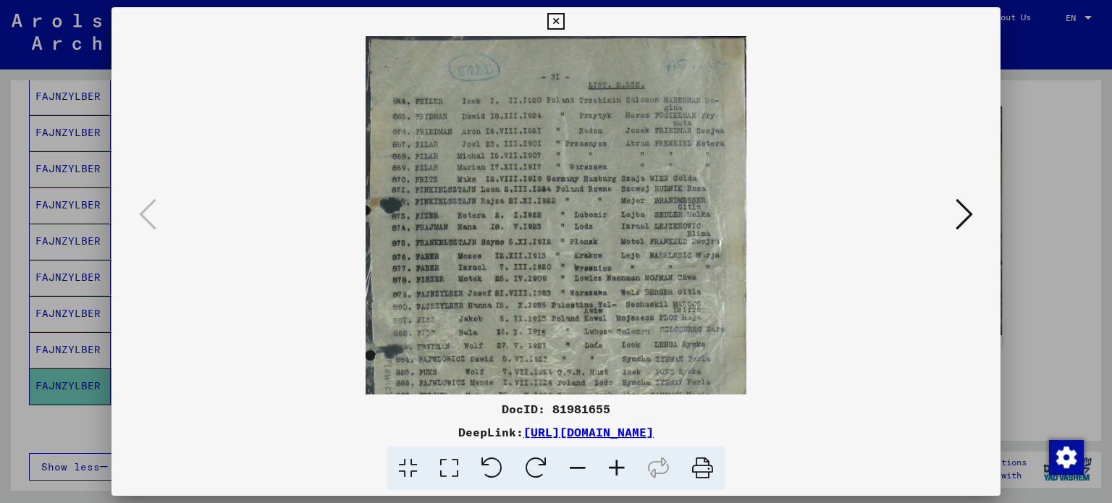
click at [617, 461] on icon at bounding box center [616, 469] width 39 height 44
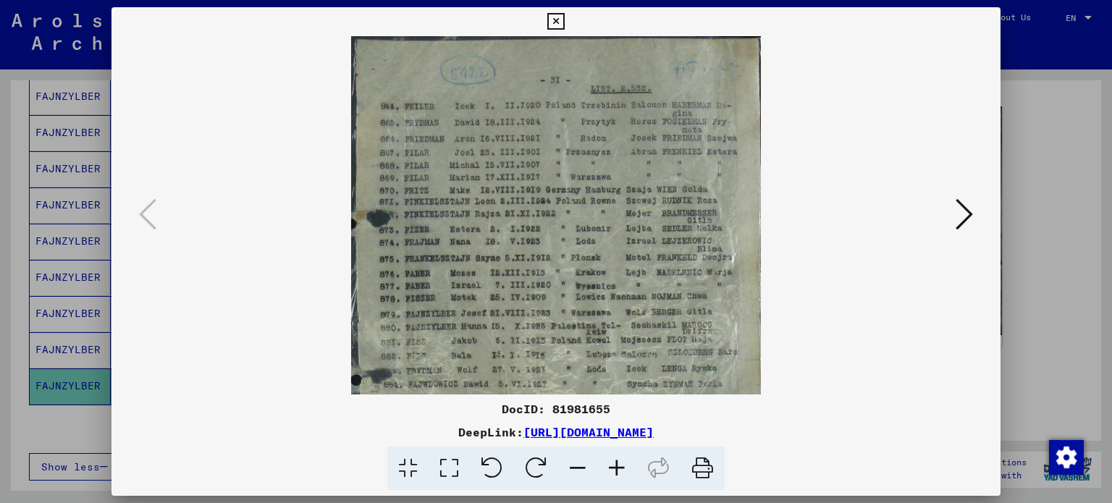
click at [617, 461] on icon at bounding box center [616, 469] width 39 height 44
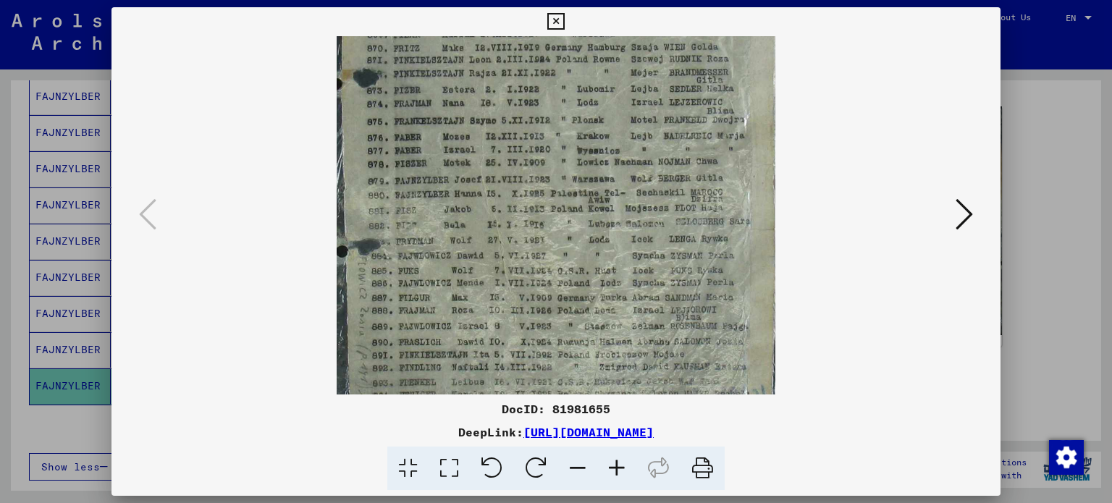
scroll to position [180, 0]
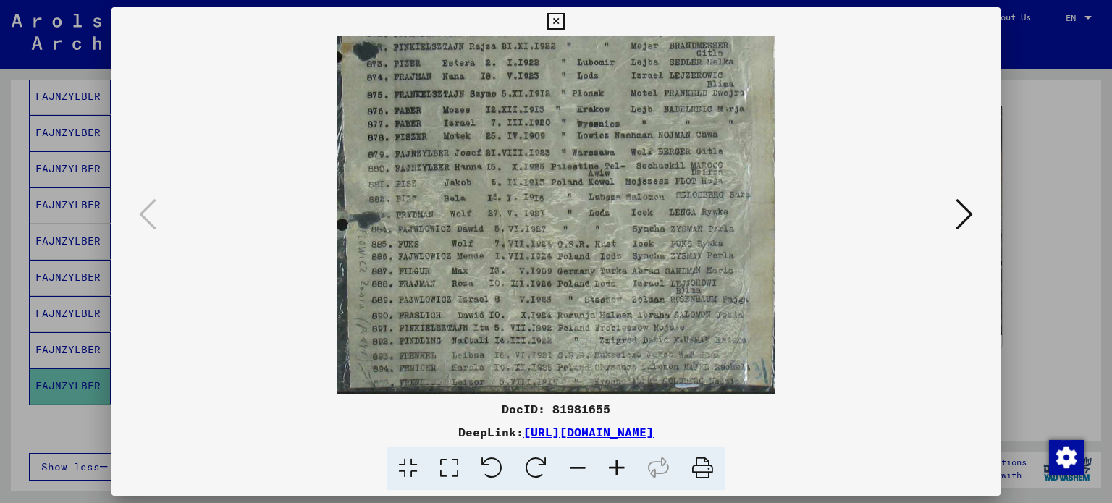
drag, startPoint x: 632, startPoint y: 294, endPoint x: 685, endPoint y: 79, distance: 221.5
click at [685, 79] on img at bounding box center [556, 125] width 439 height 539
drag, startPoint x: 590, startPoint y: 242, endPoint x: 614, endPoint y: 182, distance: 65.3
click at [607, 166] on img at bounding box center [556, 125] width 439 height 539
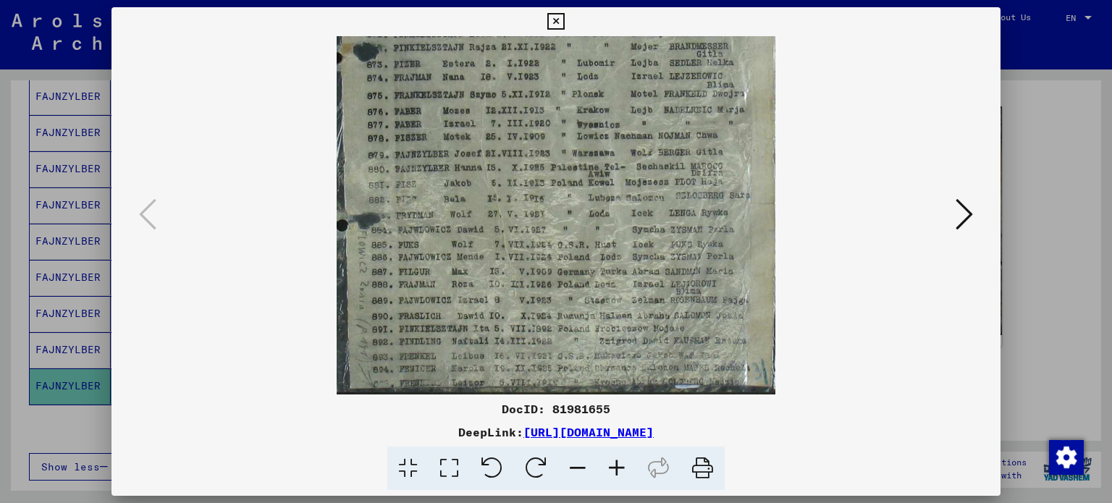
click at [560, 19] on icon at bounding box center [555, 21] width 17 height 17
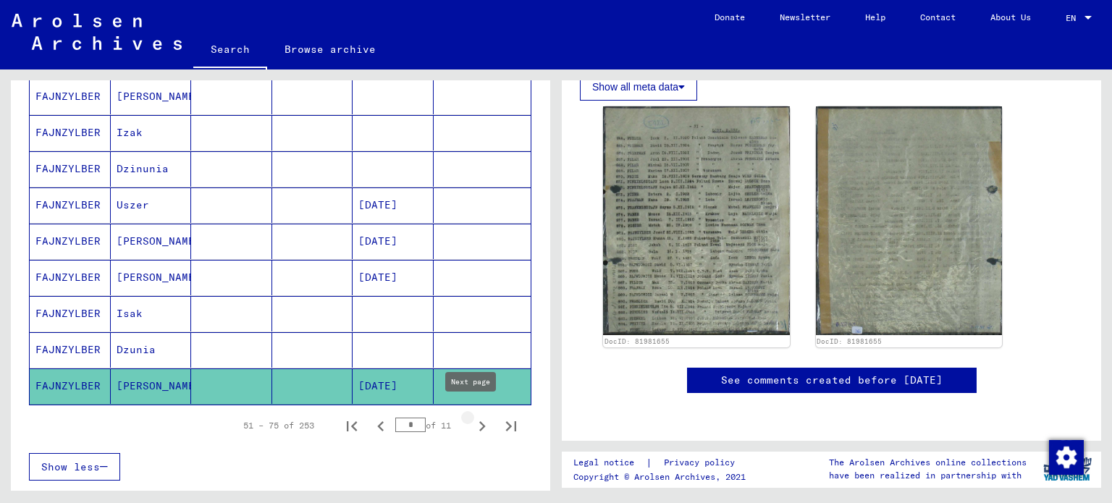
click at [472, 417] on icon "Next page" at bounding box center [482, 426] width 20 height 20
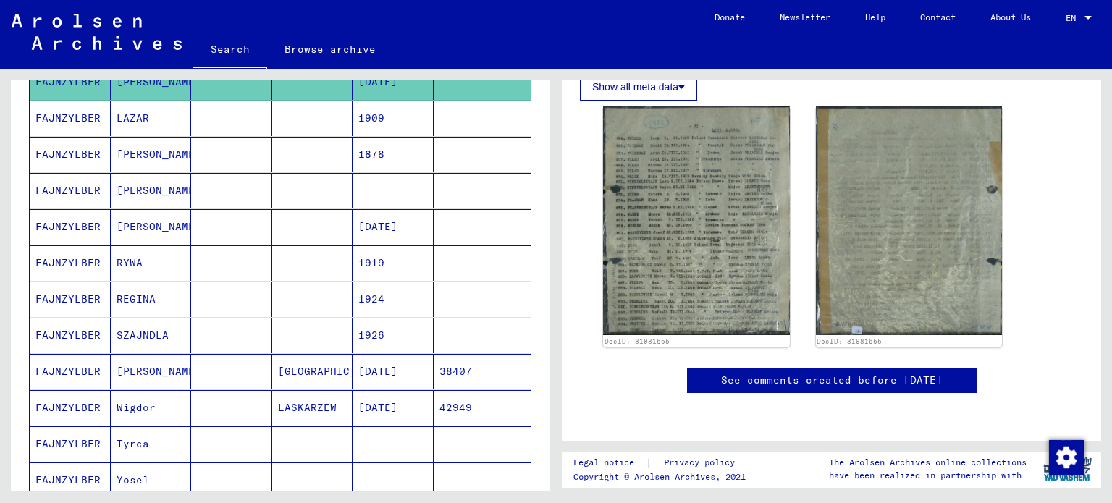
scroll to position [233, 0]
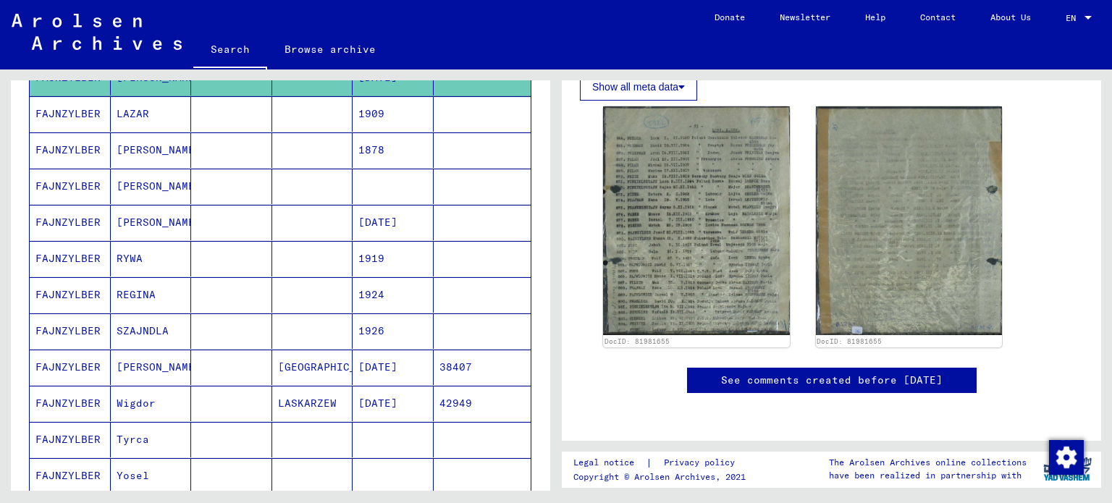
click at [93, 367] on mat-cell "FAJNZYLBER" at bounding box center [70, 367] width 81 height 35
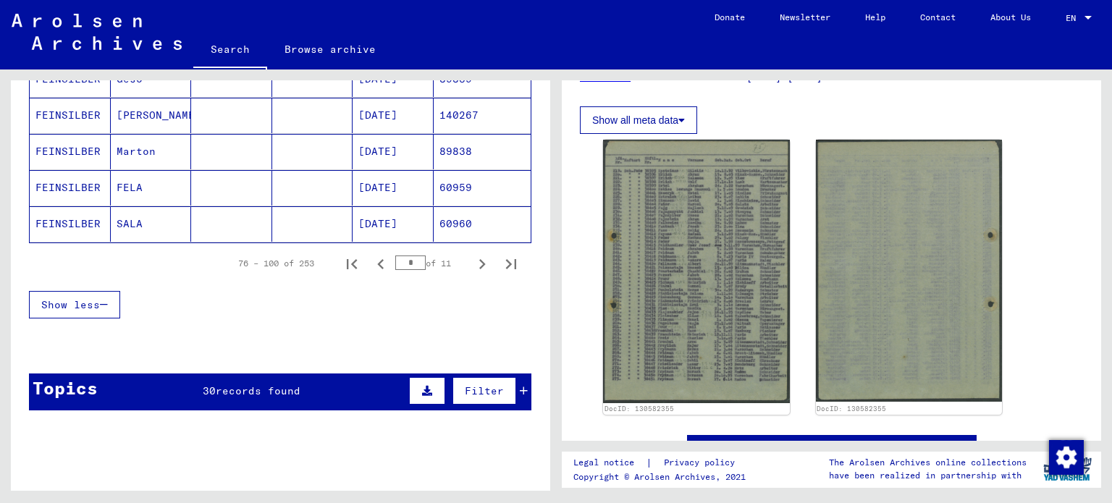
scroll to position [975, 0]
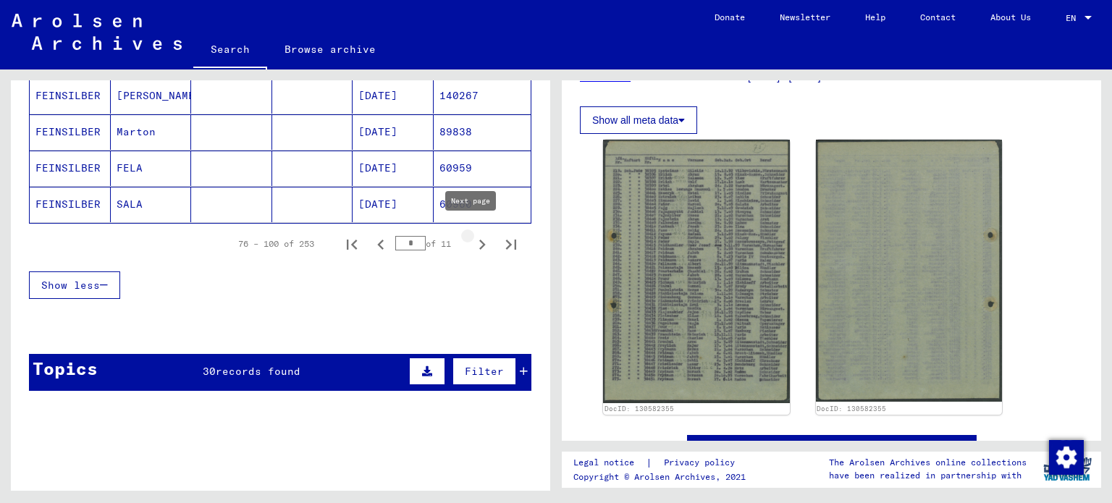
click at [476, 239] on icon "Next page" at bounding box center [482, 245] width 20 height 20
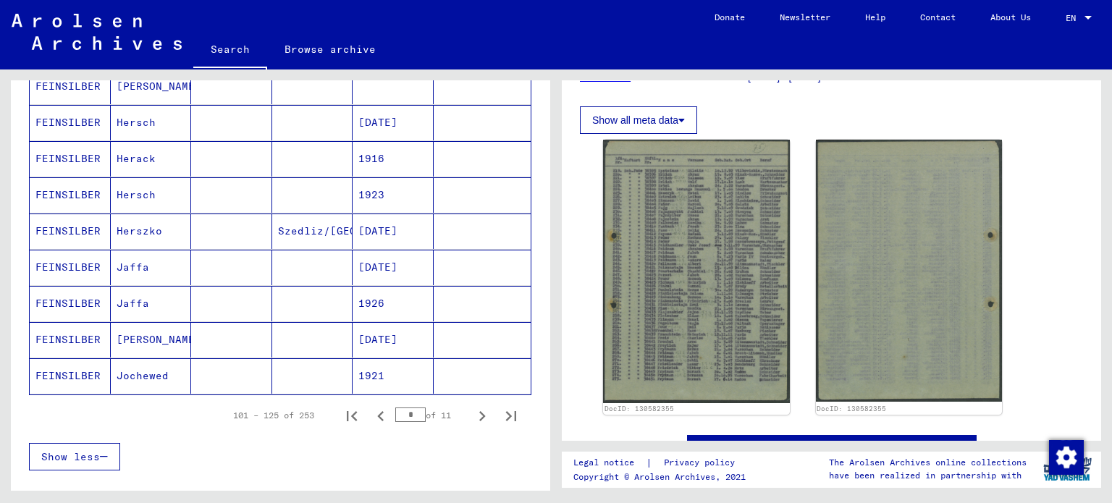
scroll to position [820, 0]
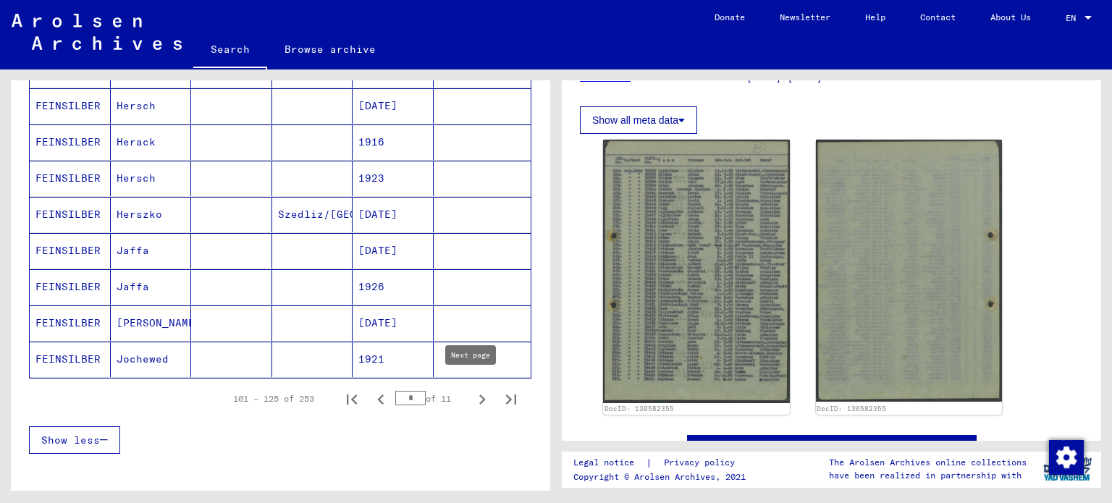
click at [472, 392] on icon "Next page" at bounding box center [482, 399] width 20 height 20
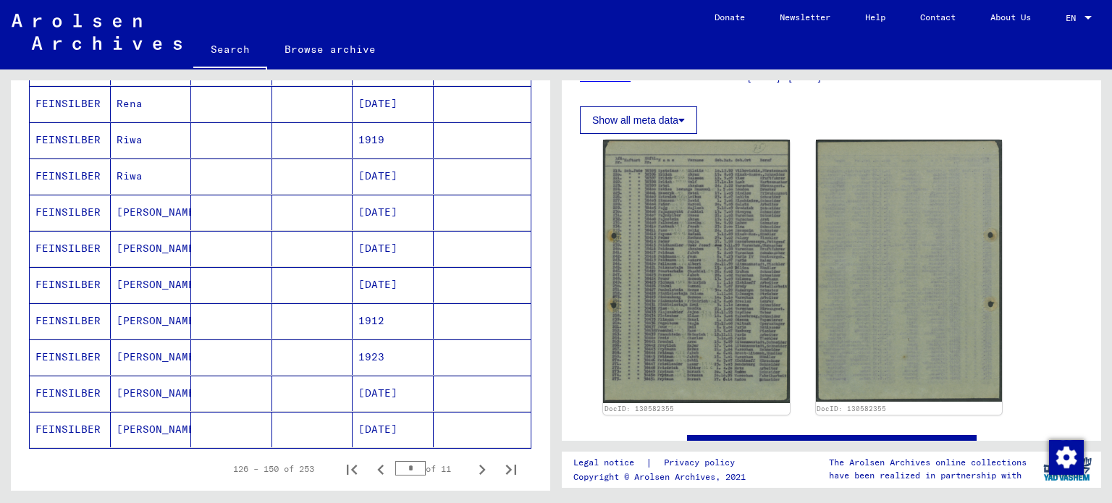
scroll to position [794, 0]
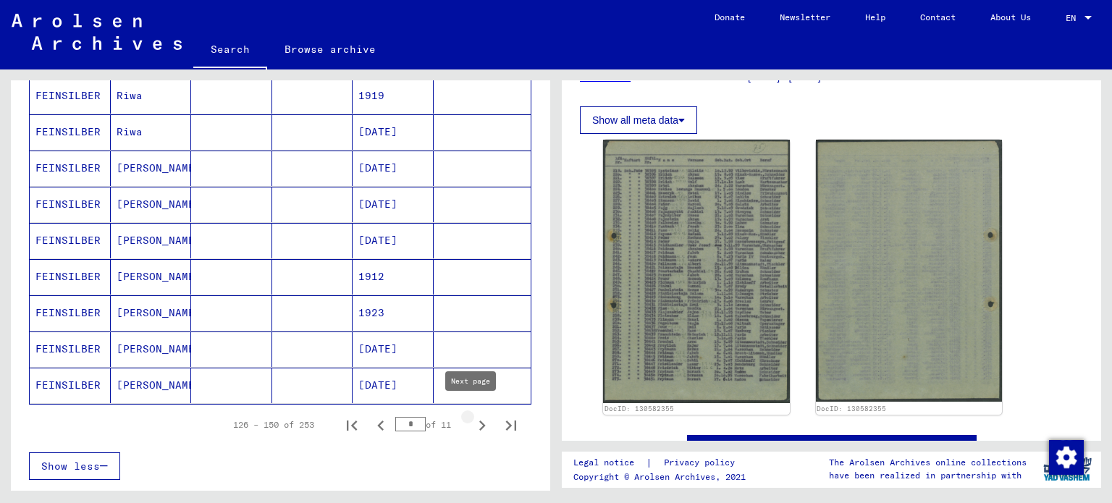
click at [472, 417] on icon "Next page" at bounding box center [482, 425] width 20 height 20
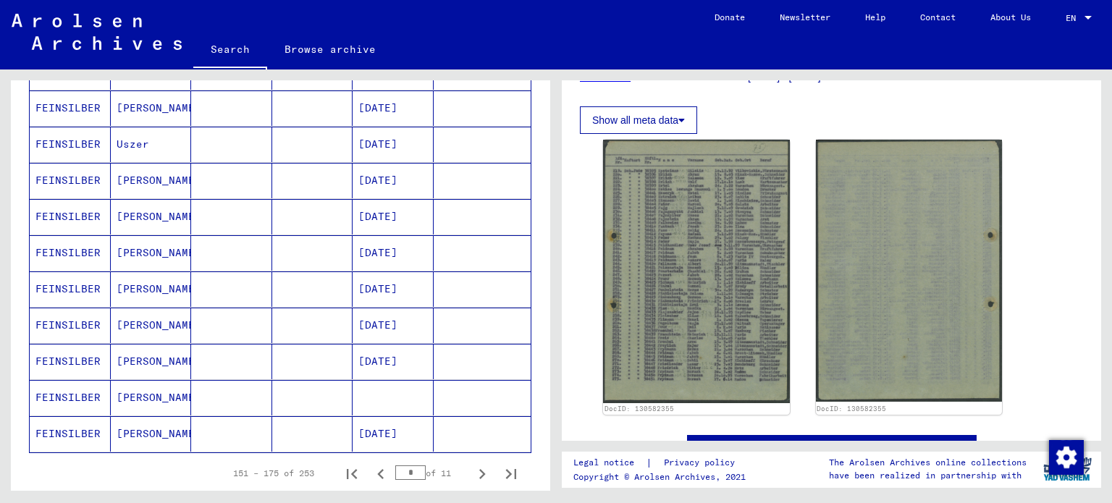
scroll to position [760, 0]
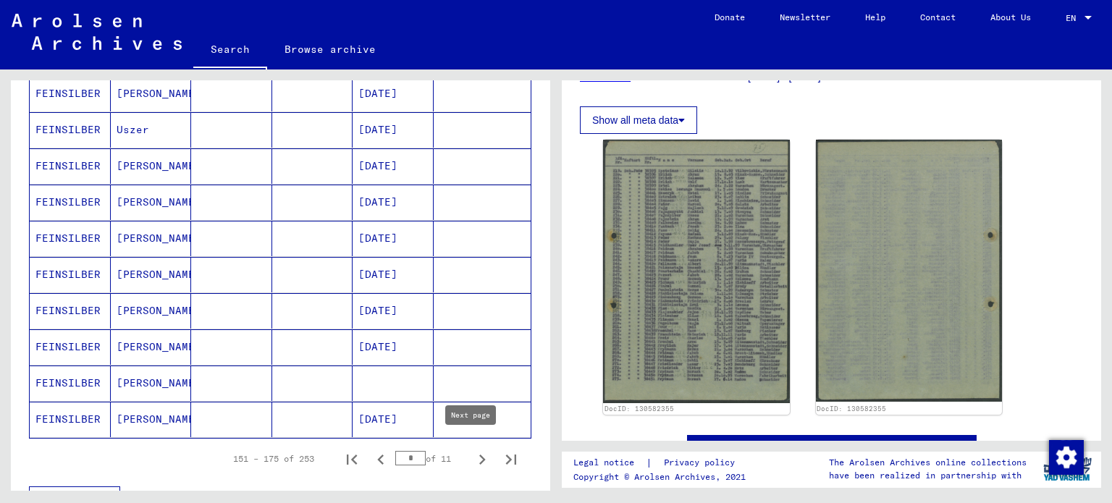
click at [473, 449] on icon "Next page" at bounding box center [482, 459] width 20 height 20
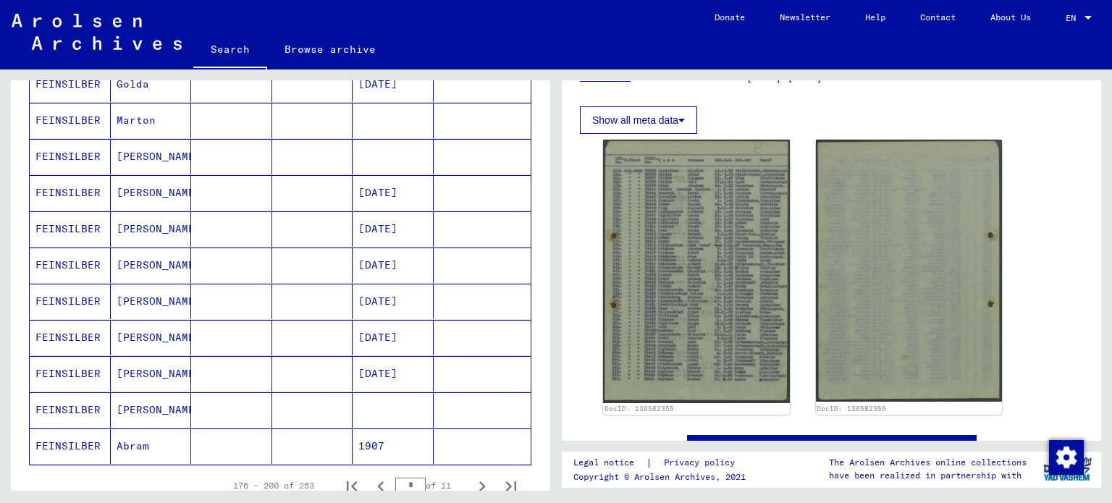
scroll to position [758, 0]
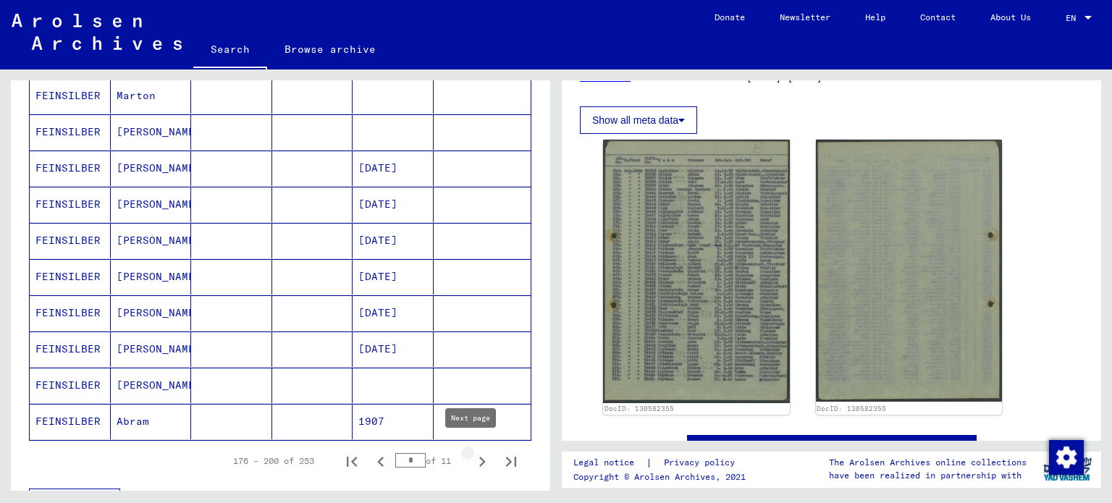
click at [472, 452] on icon "Next page" at bounding box center [482, 462] width 20 height 20
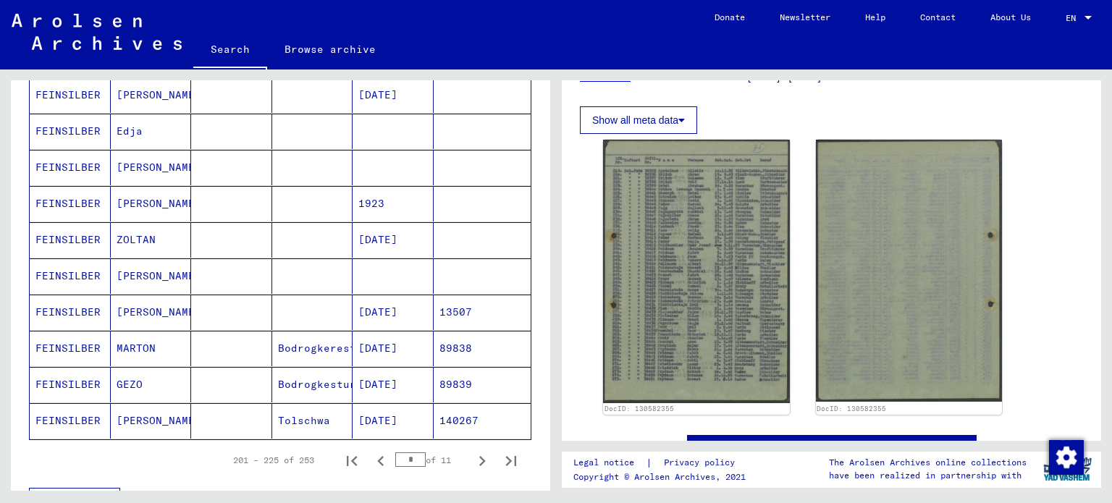
scroll to position [766, 0]
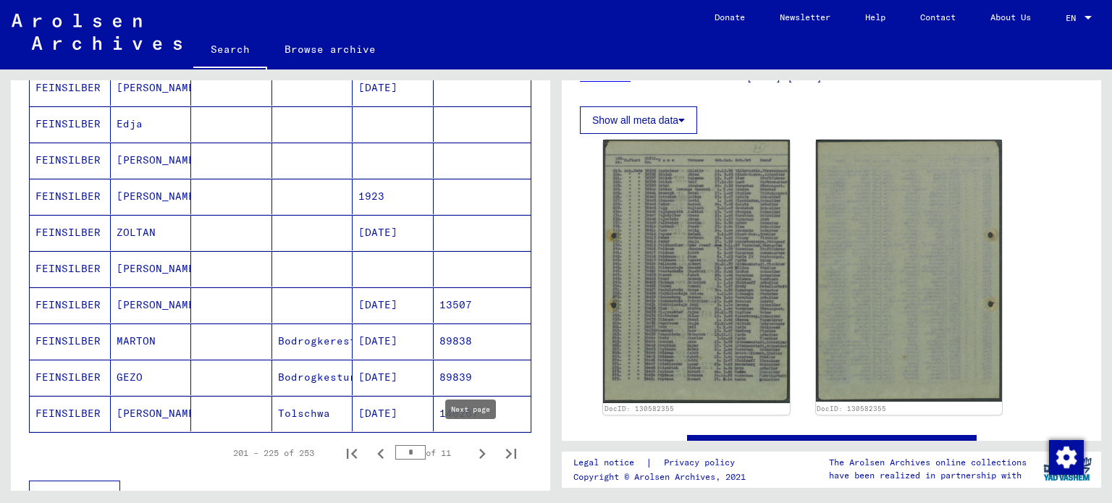
click at [472, 447] on icon "Next page" at bounding box center [482, 454] width 20 height 20
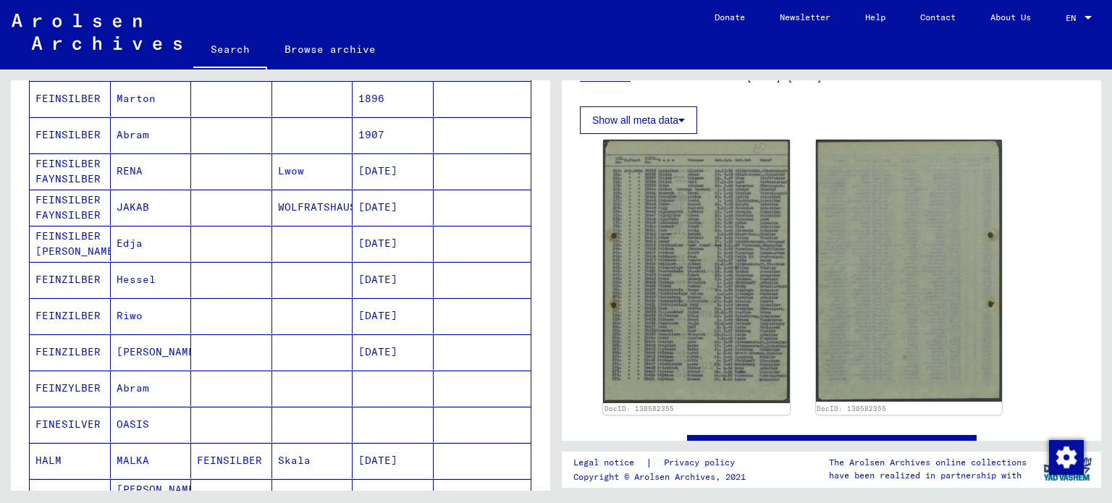
scroll to position [117, 0]
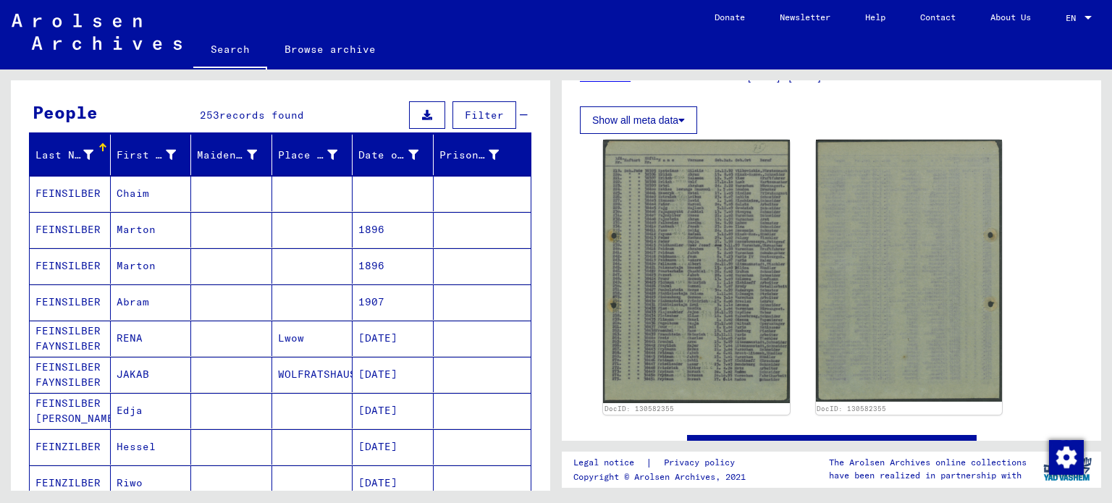
drag, startPoint x: 568, startPoint y: 201, endPoint x: 566, endPoint y: 247, distance: 45.7
click at [566, 247] on yv-its-full-details "1 Incarceration Documents / 1.1 Camps and Ghettos / 1.1.2 Auschwitz Concentrati…" at bounding box center [831, 192] width 539 height 596
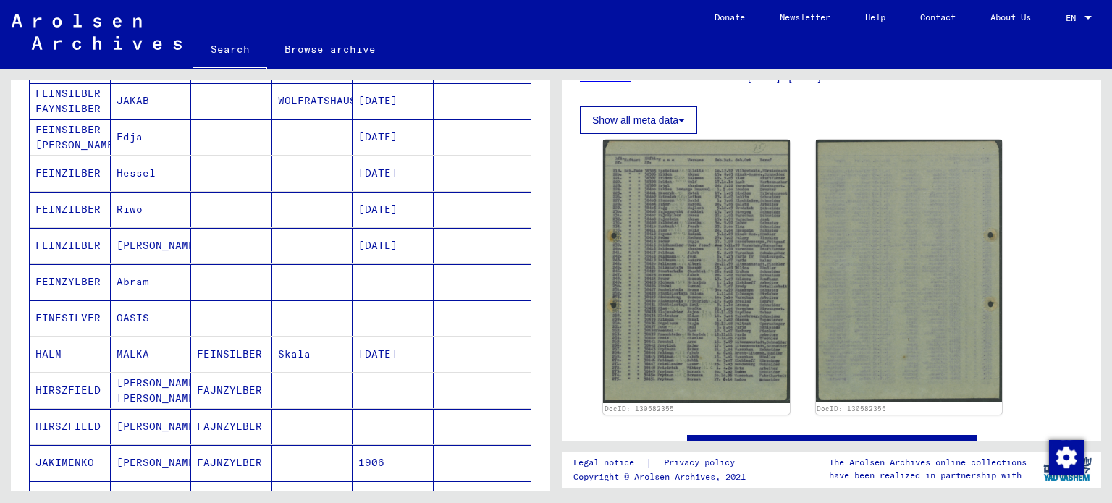
scroll to position [440, 0]
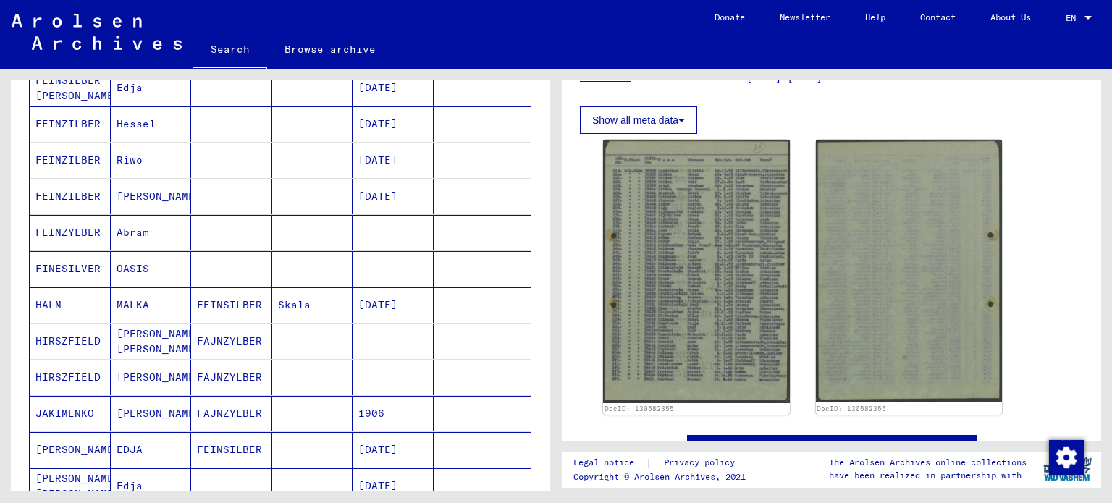
click at [232, 291] on mat-cell "FEINSILBER" at bounding box center [231, 304] width 81 height 35
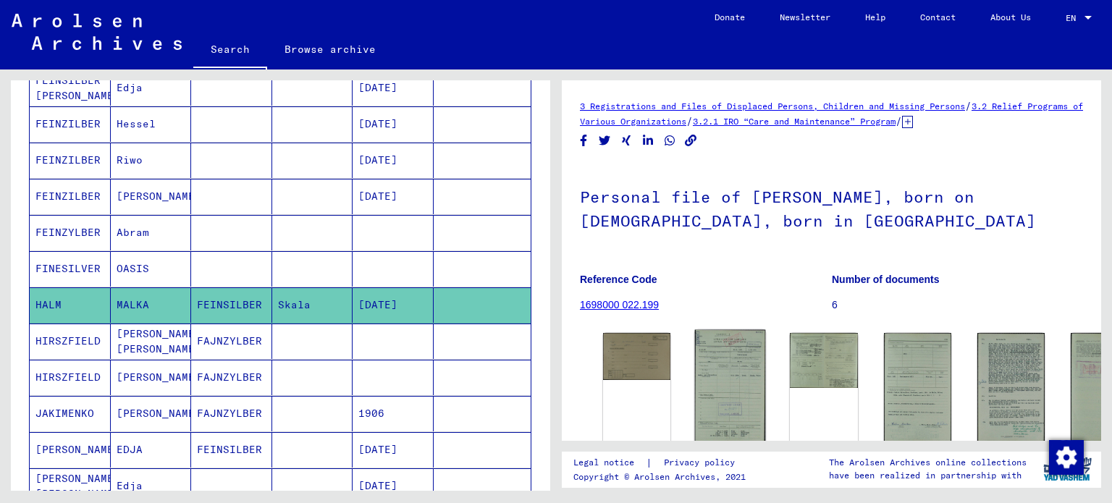
click at [707, 356] on img at bounding box center [730, 387] width 71 height 114
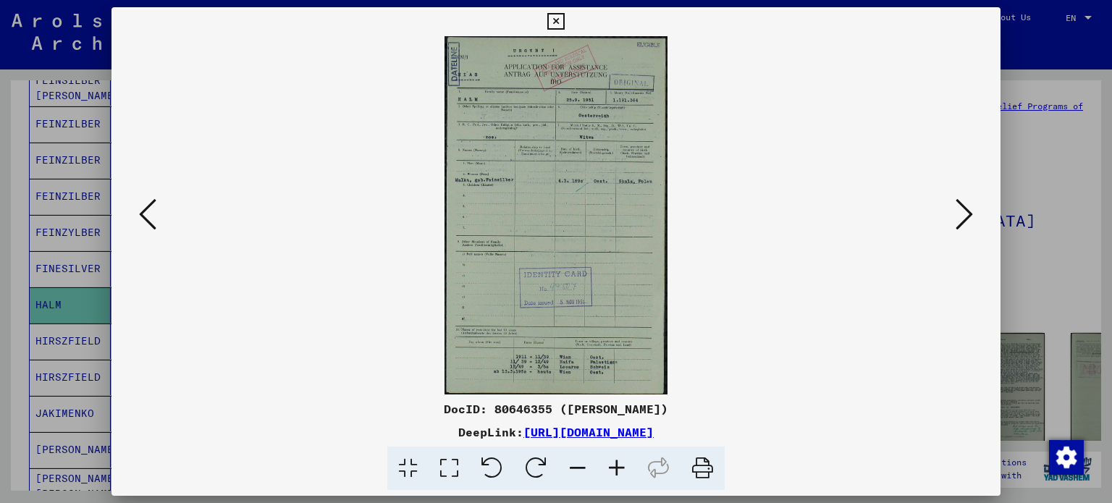
click at [497, 209] on img at bounding box center [556, 215] width 791 height 358
click at [609, 463] on icon at bounding box center [616, 469] width 39 height 44
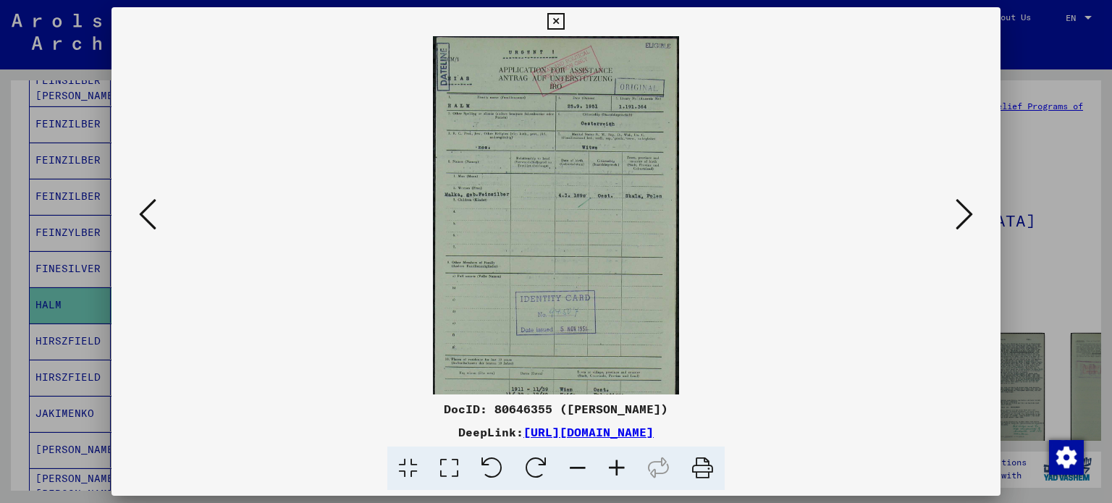
click at [609, 463] on icon at bounding box center [616, 469] width 39 height 44
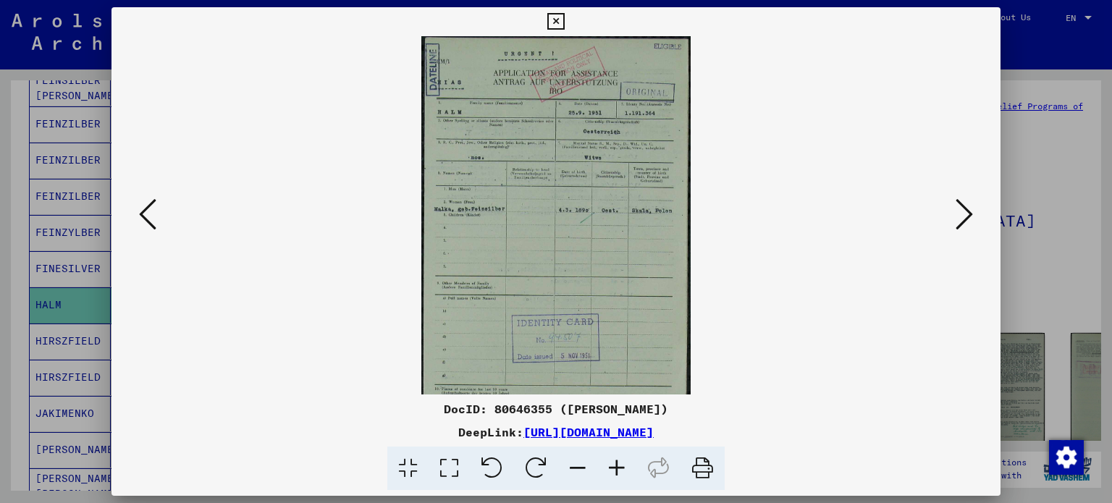
click at [609, 463] on icon at bounding box center [616, 469] width 39 height 44
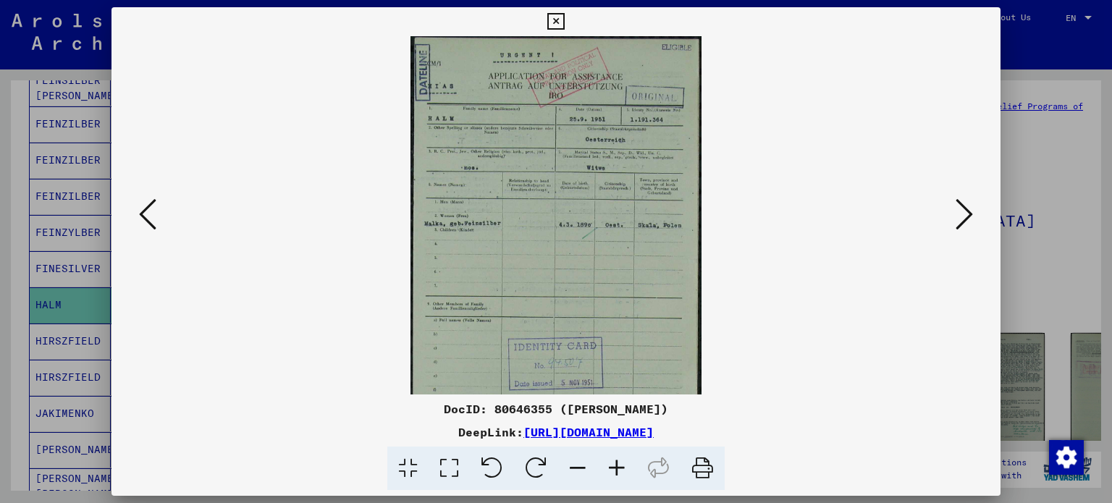
click at [609, 463] on icon at bounding box center [616, 469] width 39 height 44
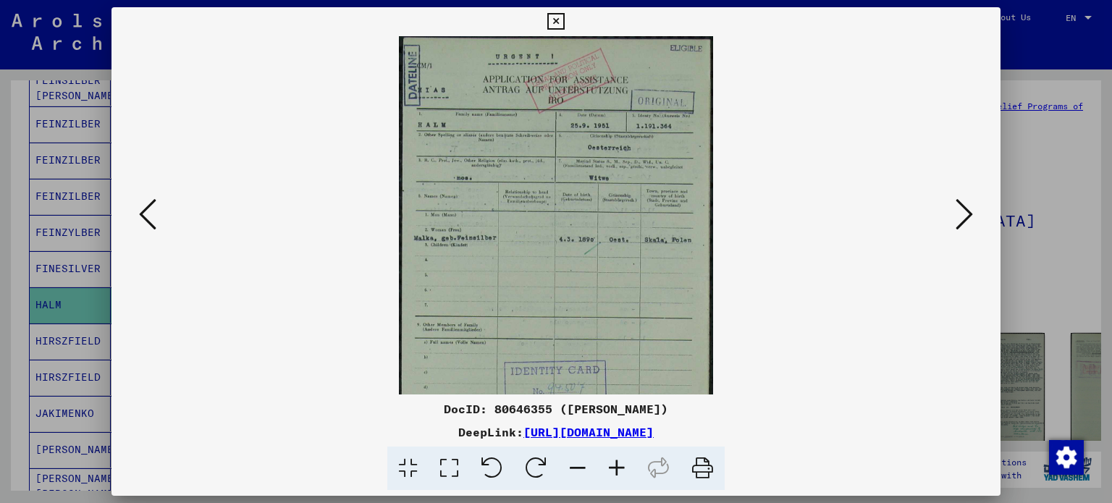
click at [609, 463] on icon at bounding box center [616, 469] width 39 height 44
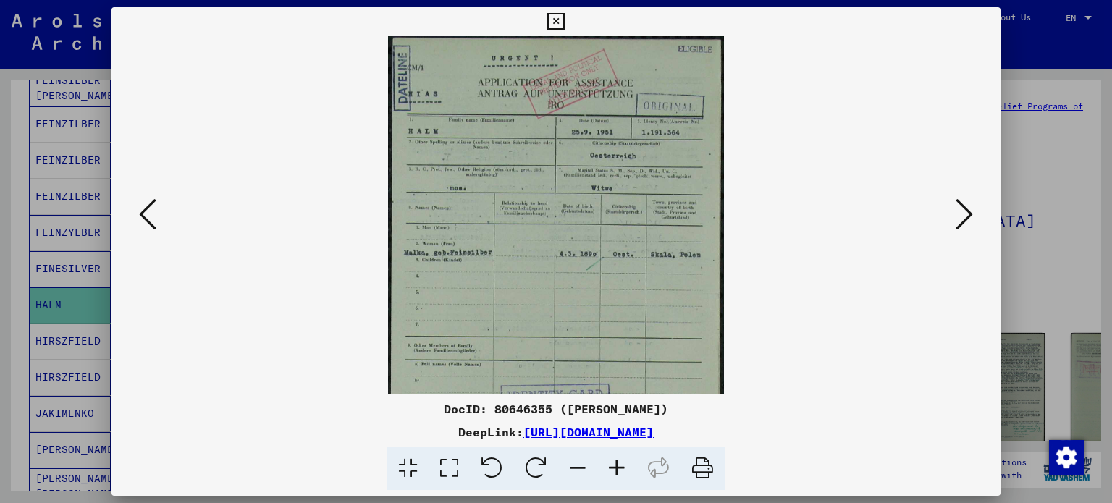
click at [609, 463] on icon at bounding box center [616, 469] width 39 height 44
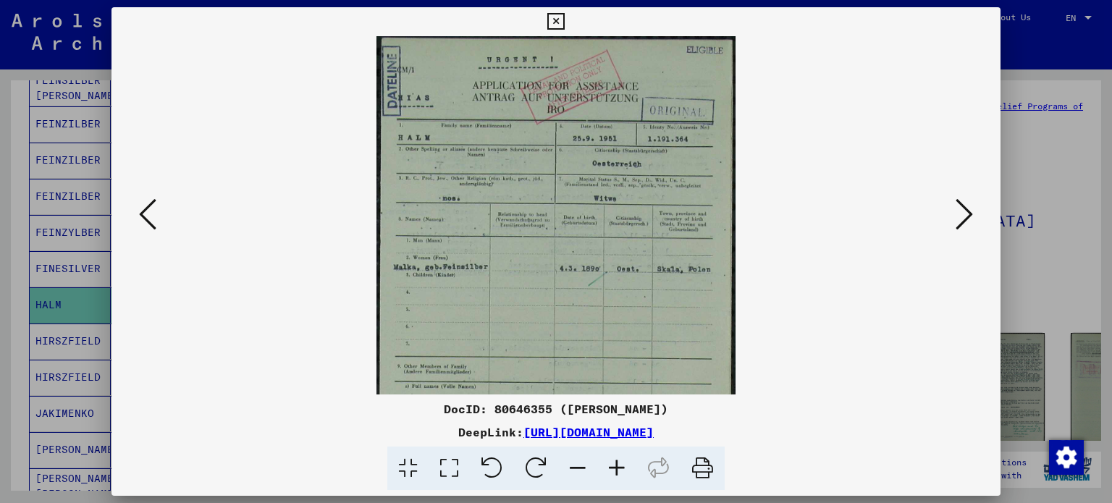
click at [609, 463] on icon at bounding box center [616, 469] width 39 height 44
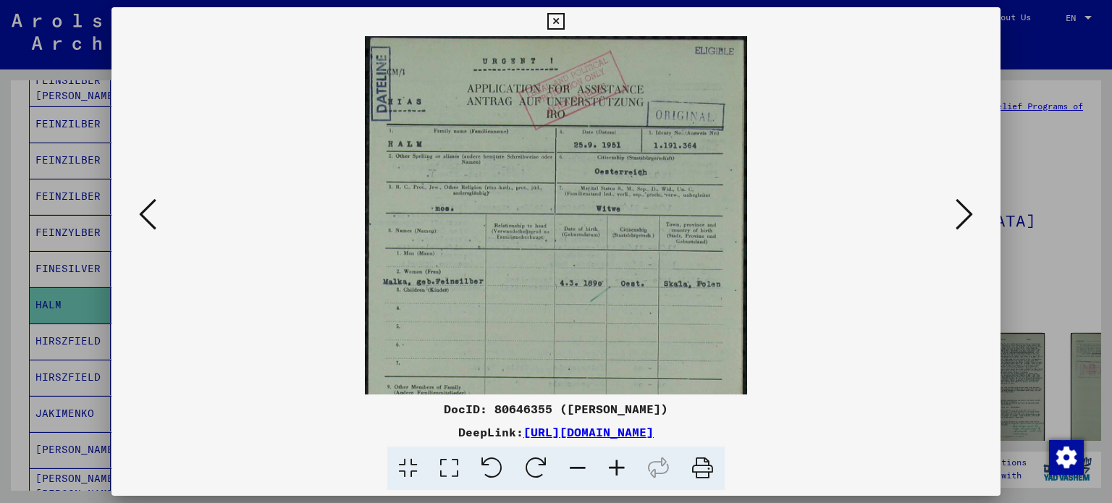
click at [609, 463] on icon at bounding box center [616, 469] width 39 height 44
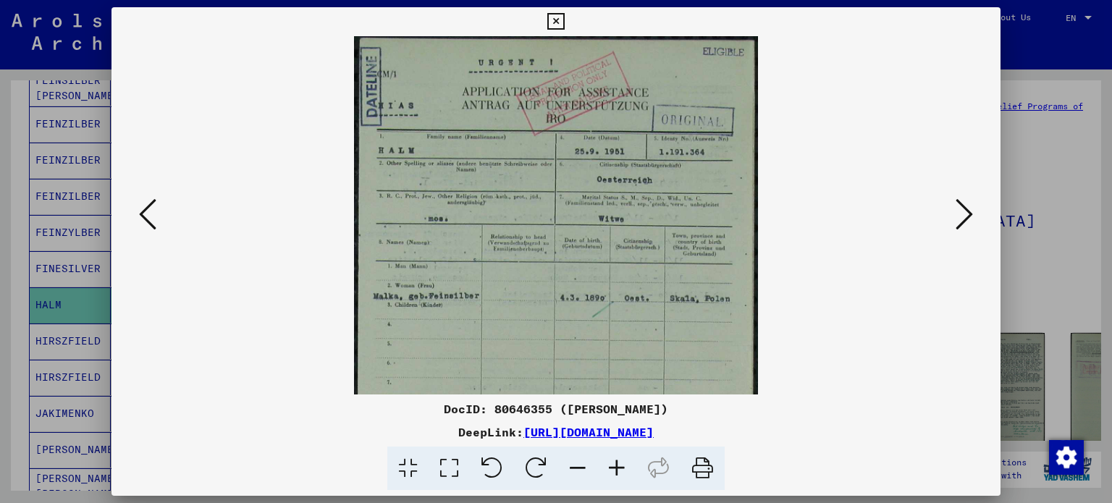
click at [609, 463] on icon at bounding box center [616, 469] width 39 height 44
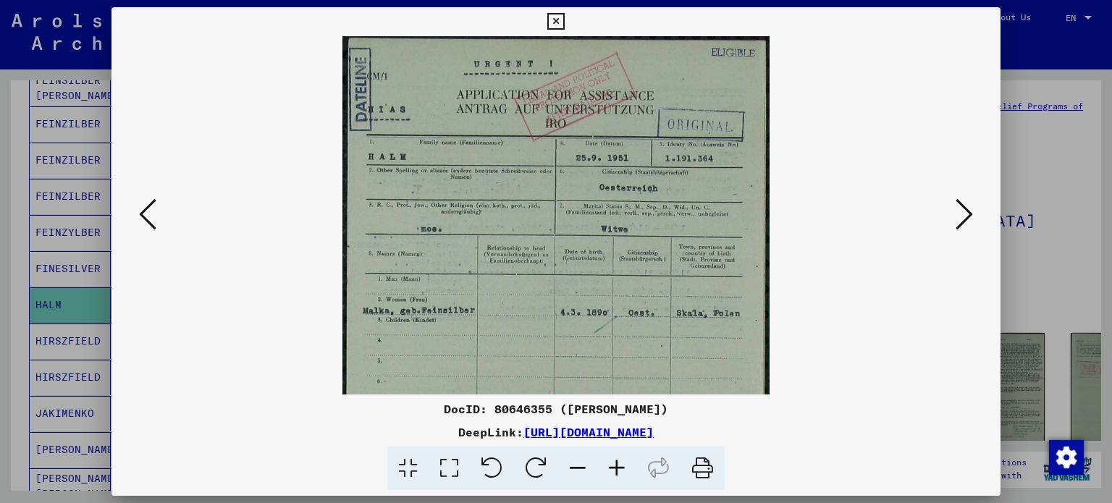
scroll to position [30, 0]
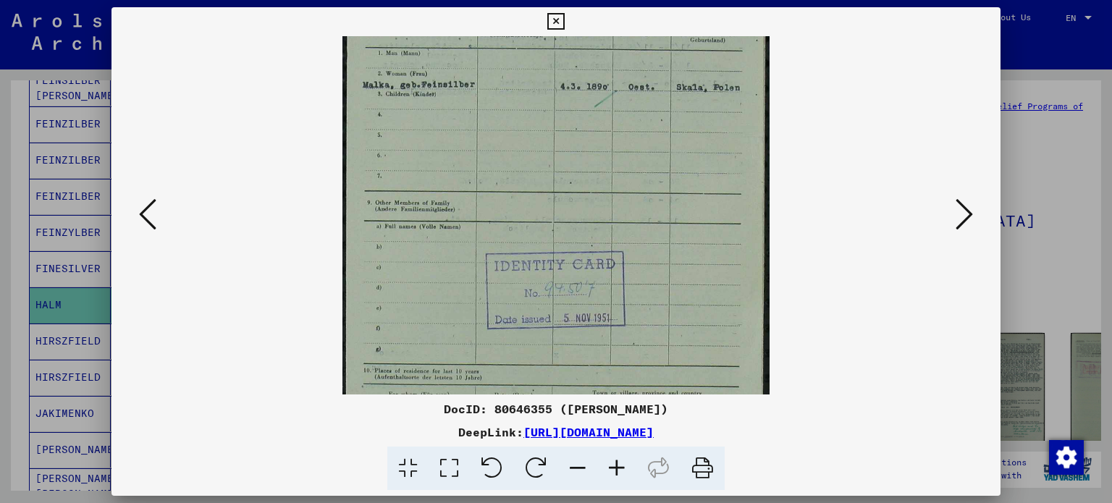
drag, startPoint x: 620, startPoint y: 329, endPoint x: 727, endPoint y: 104, distance: 249.6
click at [727, 104] on img at bounding box center [555, 152] width 427 height 684
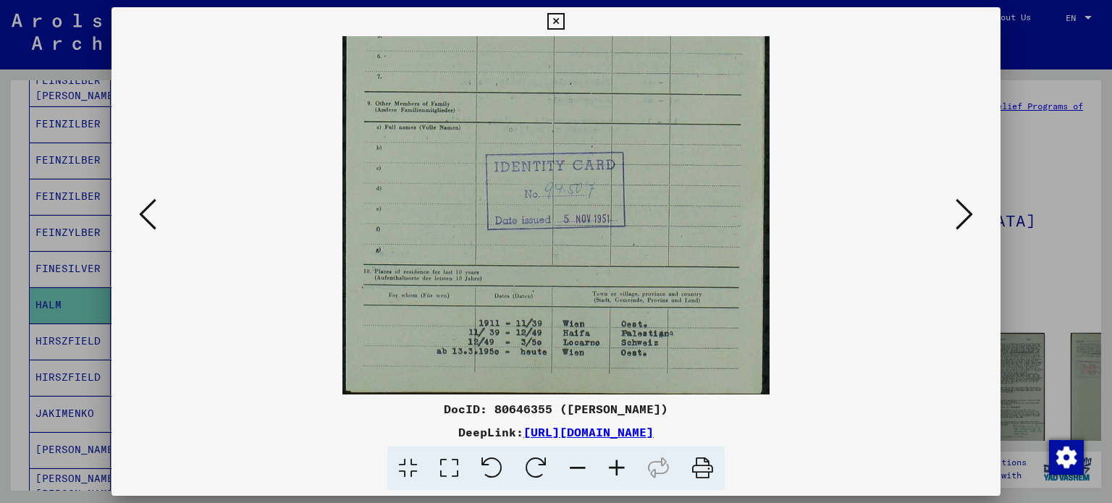
drag, startPoint x: 687, startPoint y: 279, endPoint x: 695, endPoint y: 172, distance: 107.4
click at [695, 172] on img at bounding box center [555, 53] width 427 height 684
click at [552, 22] on icon at bounding box center [555, 21] width 17 height 17
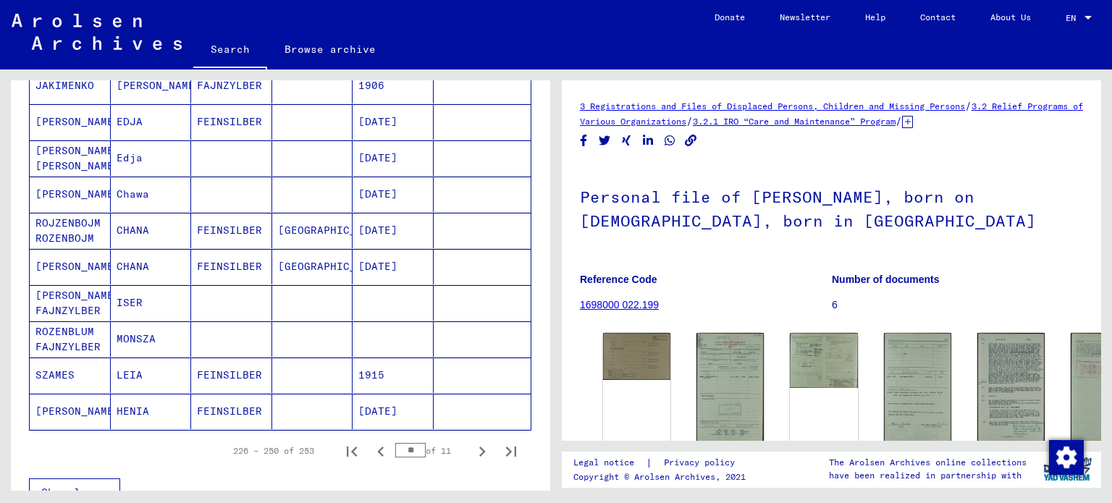
scroll to position [780, 0]
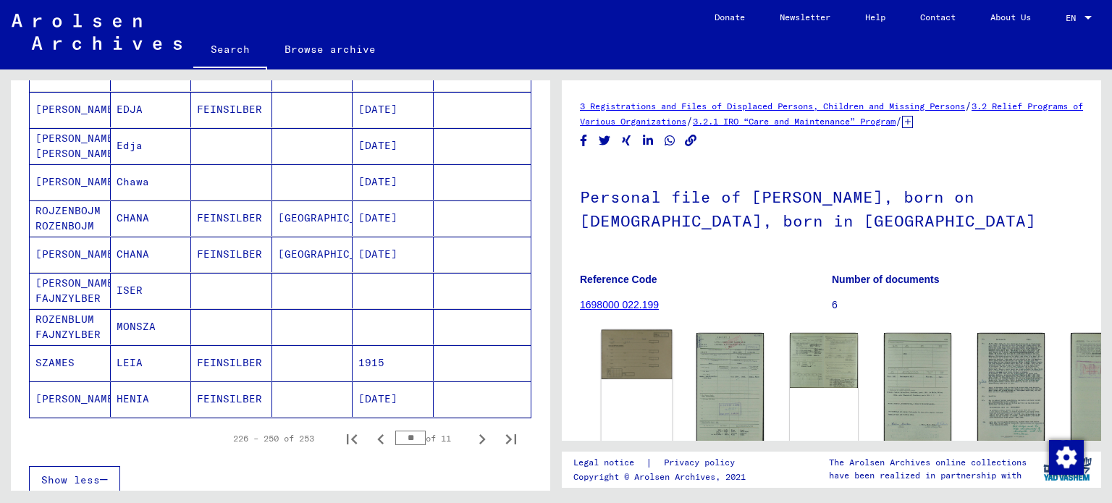
click at [638, 355] on img at bounding box center [636, 354] width 71 height 49
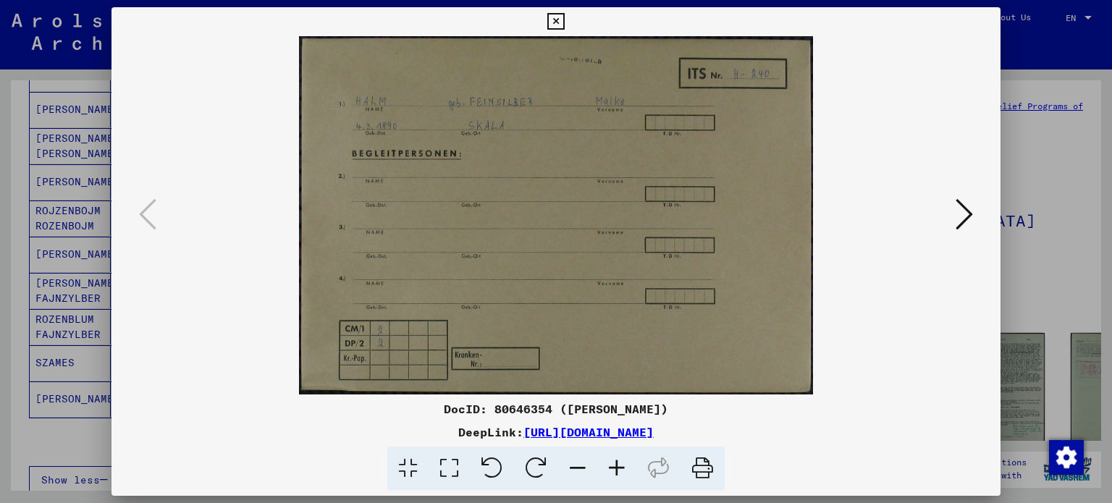
click at [8, 345] on div at bounding box center [556, 251] width 1112 height 503
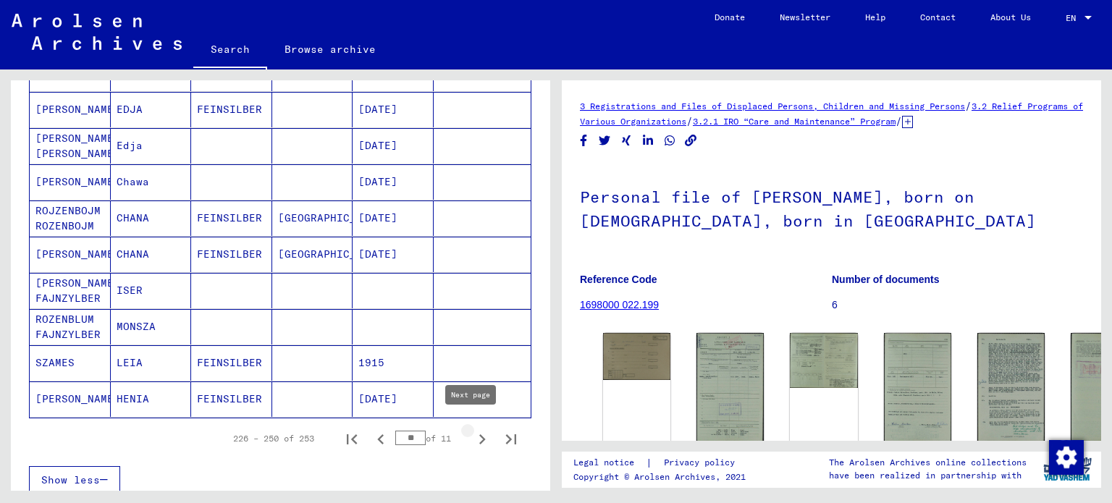
click at [479, 434] on icon "Next page" at bounding box center [482, 439] width 7 height 10
type input "**"
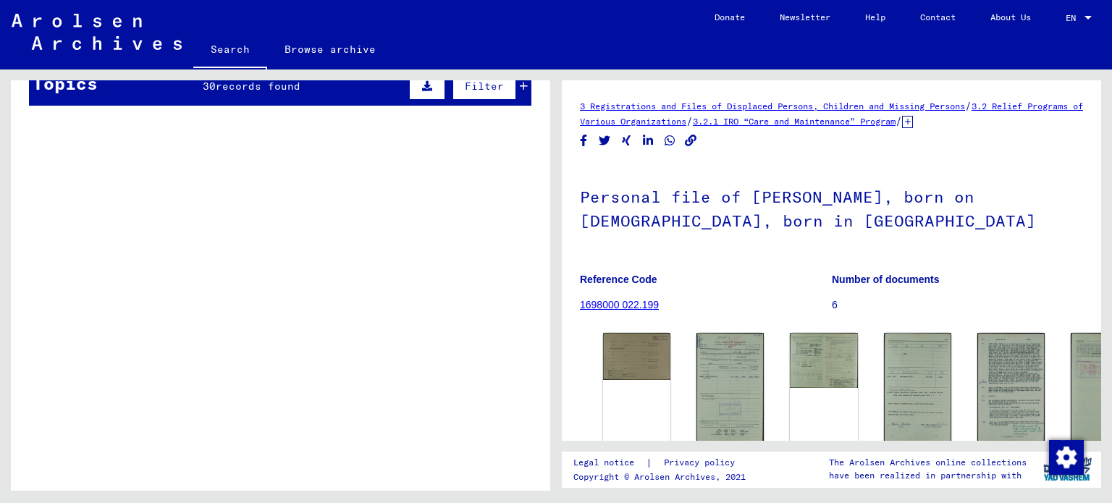
scroll to position [174, 0]
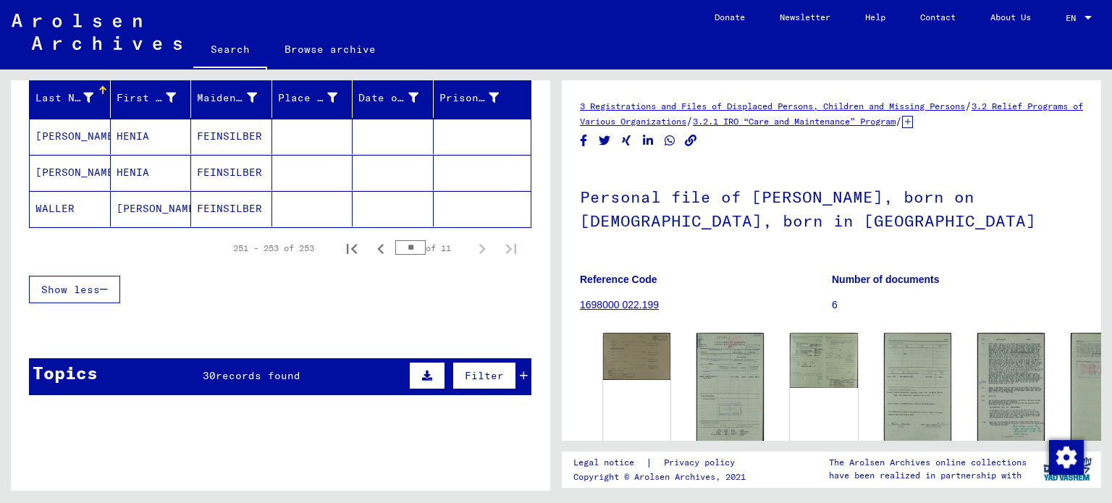
click at [146, 203] on mat-cell "[PERSON_NAME]" at bounding box center [151, 208] width 81 height 35
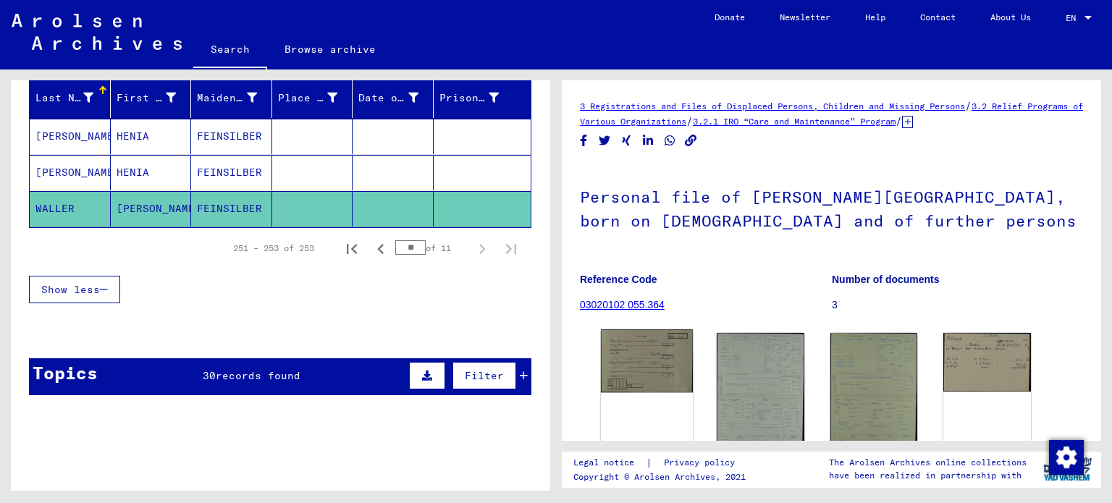
click at [638, 352] on img at bounding box center [647, 360] width 92 height 63
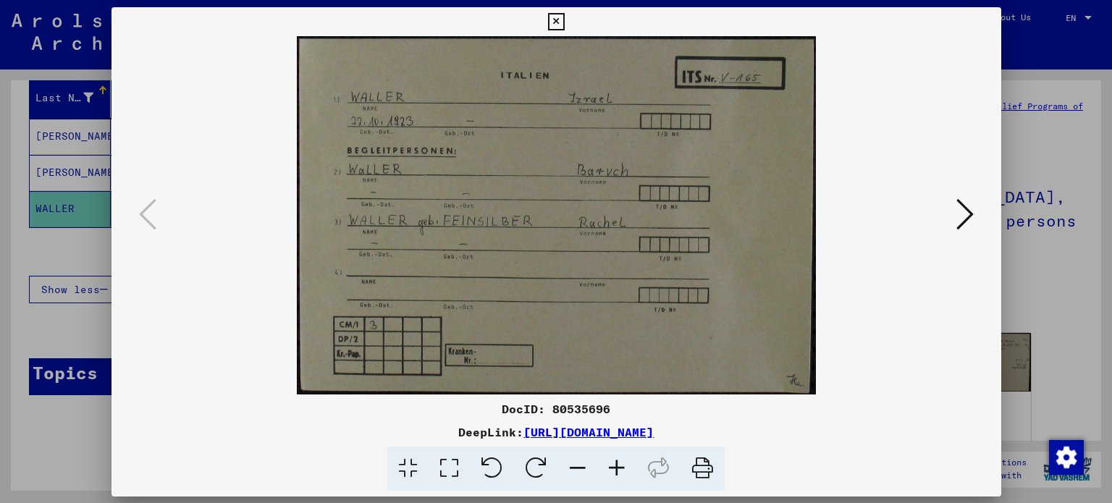
click at [638, 352] on img at bounding box center [556, 215] width 791 height 358
click at [549, 20] on icon at bounding box center [555, 21] width 17 height 17
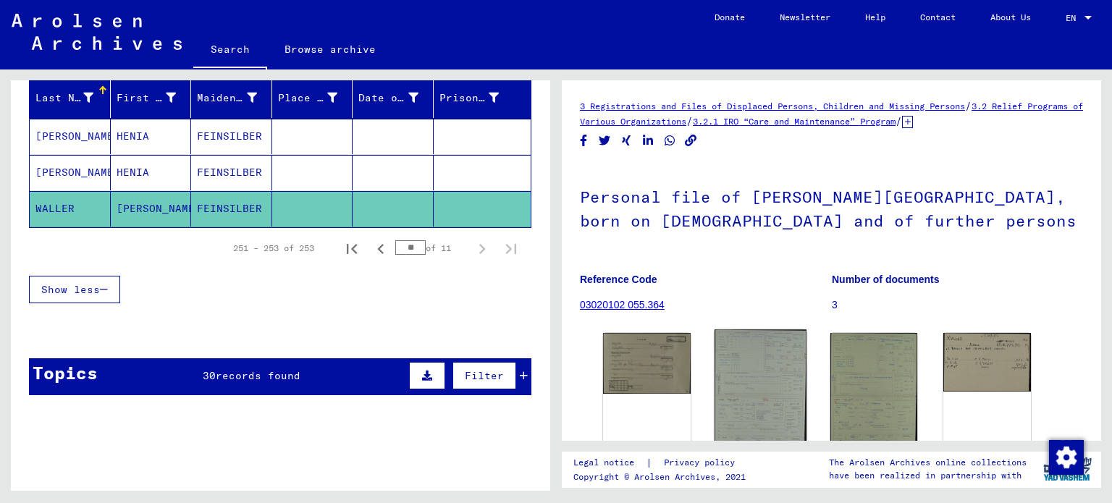
click at [762, 401] on img at bounding box center [760, 395] width 92 height 132
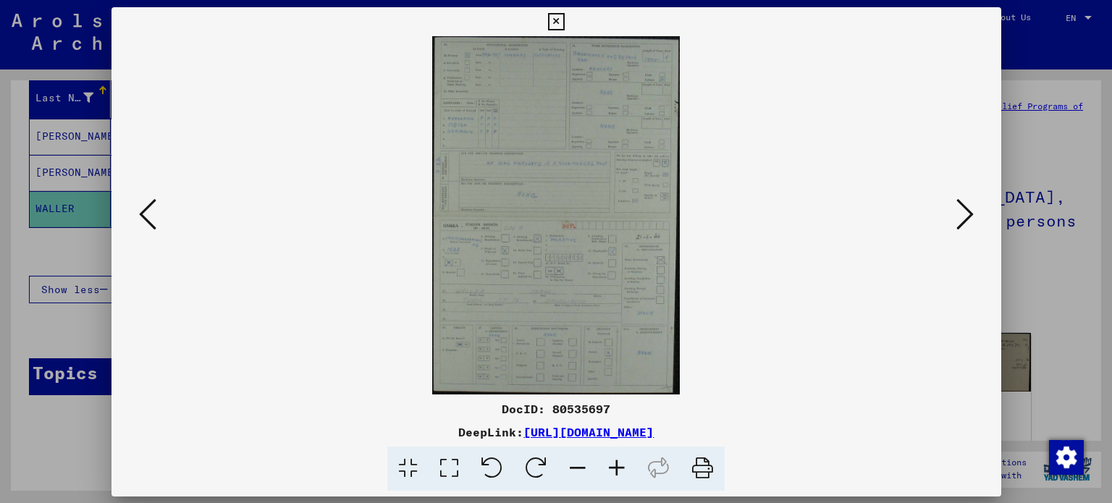
click at [762, 401] on div "DocID: 80535697 DeepLink: [URL][DOMAIN_NAME]" at bounding box center [556, 445] width 890 height 90
click at [628, 247] on img at bounding box center [556, 215] width 791 height 358
click at [614, 466] on icon at bounding box center [616, 469] width 39 height 44
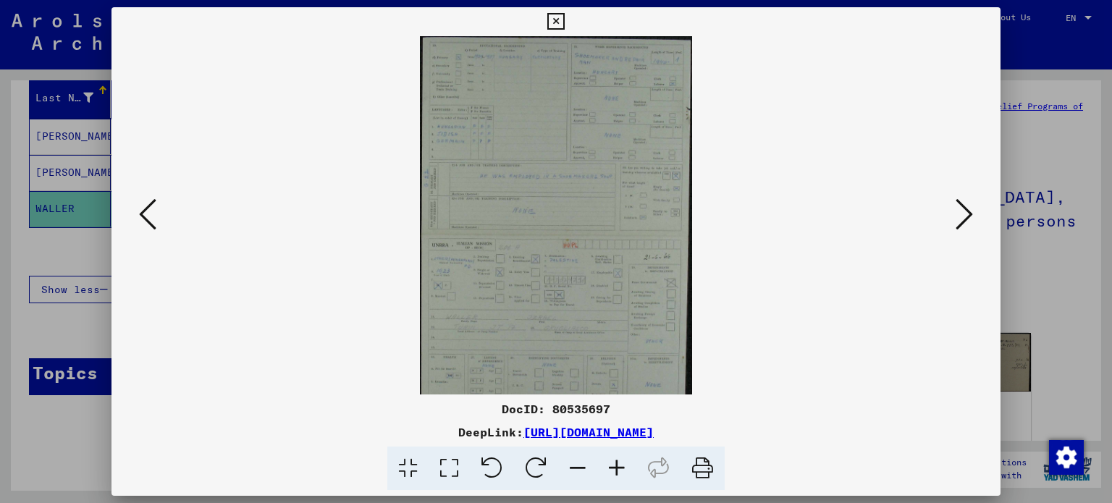
click at [614, 466] on icon at bounding box center [616, 469] width 39 height 44
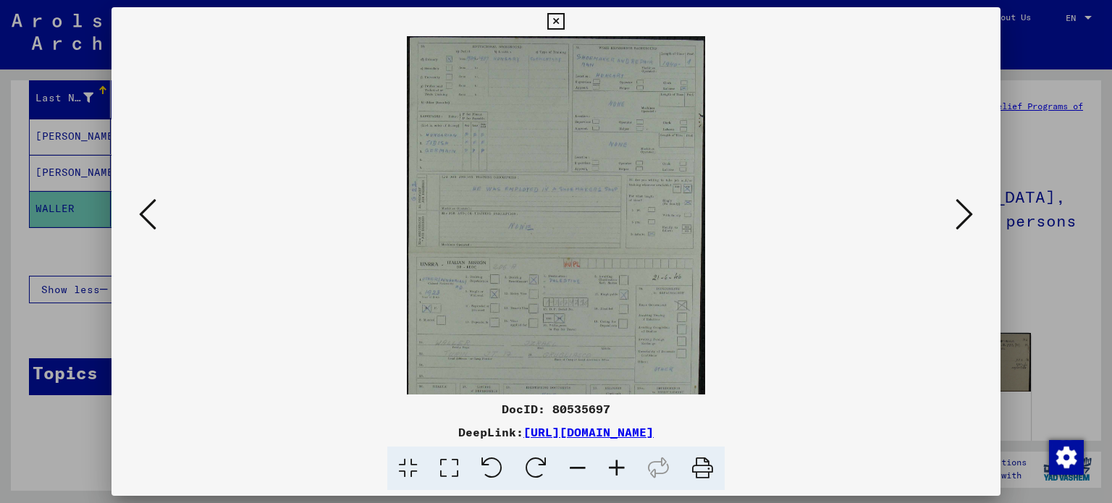
click at [614, 466] on icon at bounding box center [616, 469] width 39 height 44
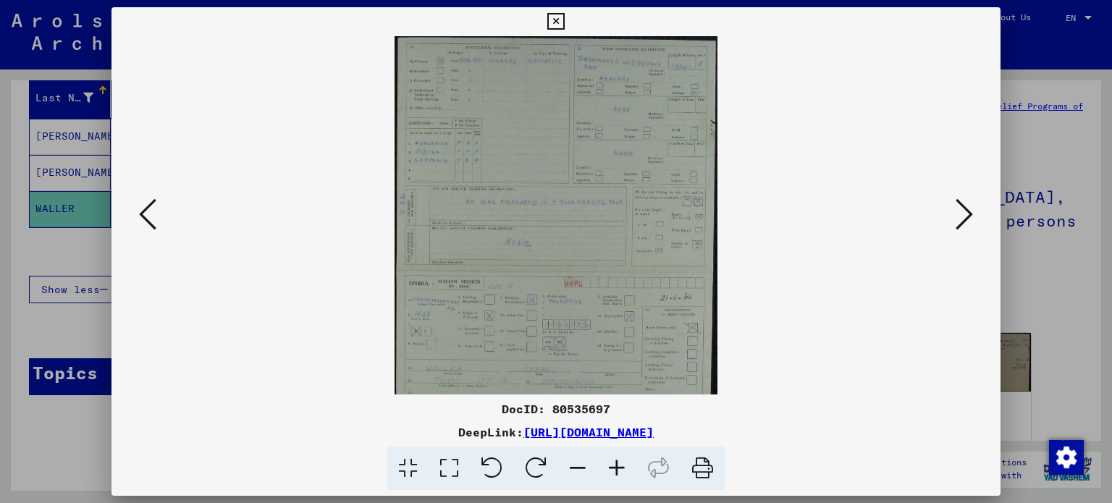
click at [614, 466] on icon at bounding box center [616, 469] width 39 height 44
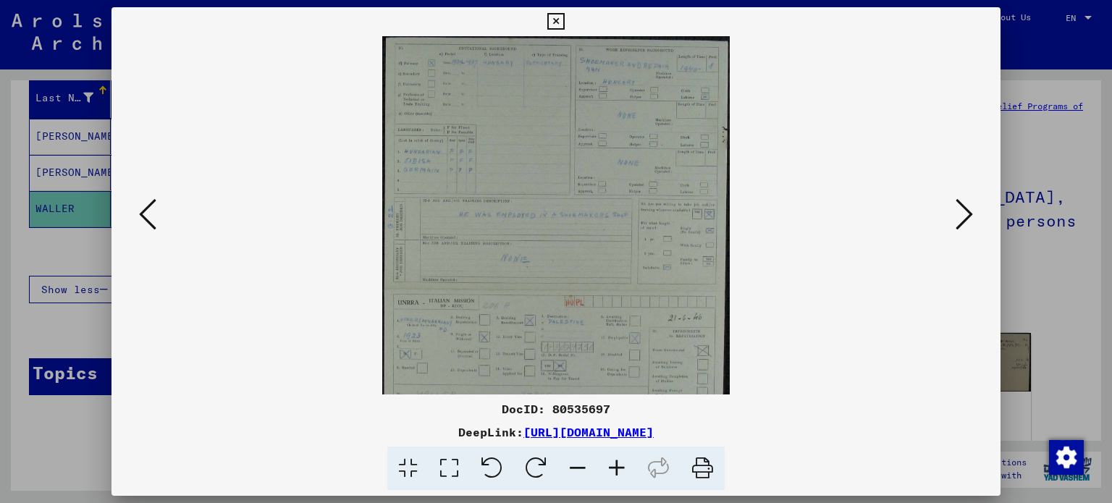
click at [614, 466] on icon at bounding box center [616, 469] width 39 height 44
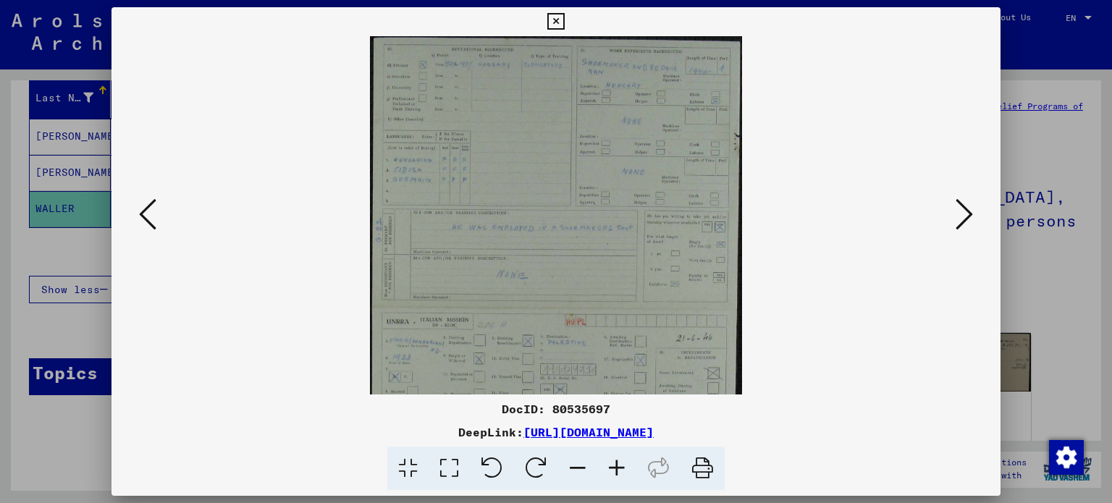
click at [614, 466] on icon at bounding box center [616, 469] width 39 height 44
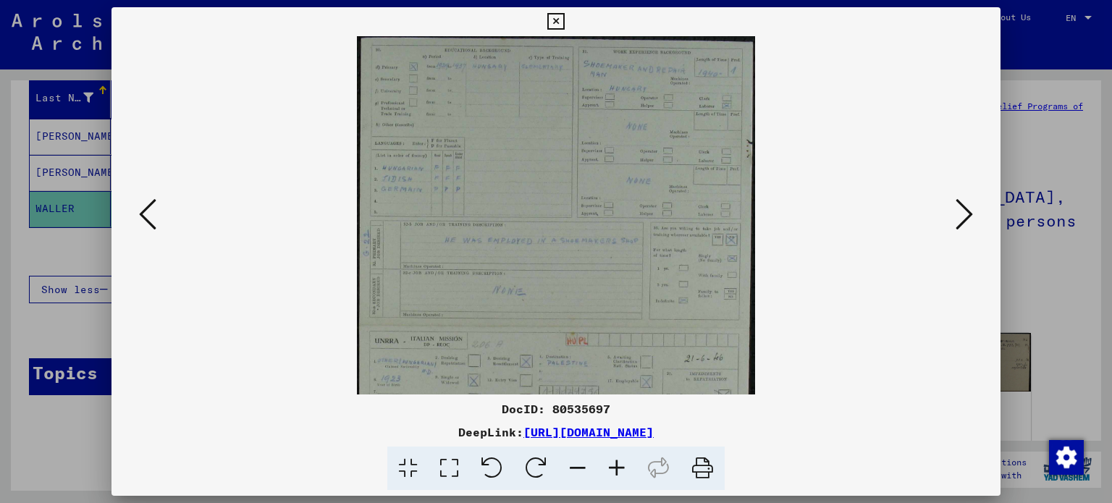
click at [614, 466] on icon at bounding box center [616, 469] width 39 height 44
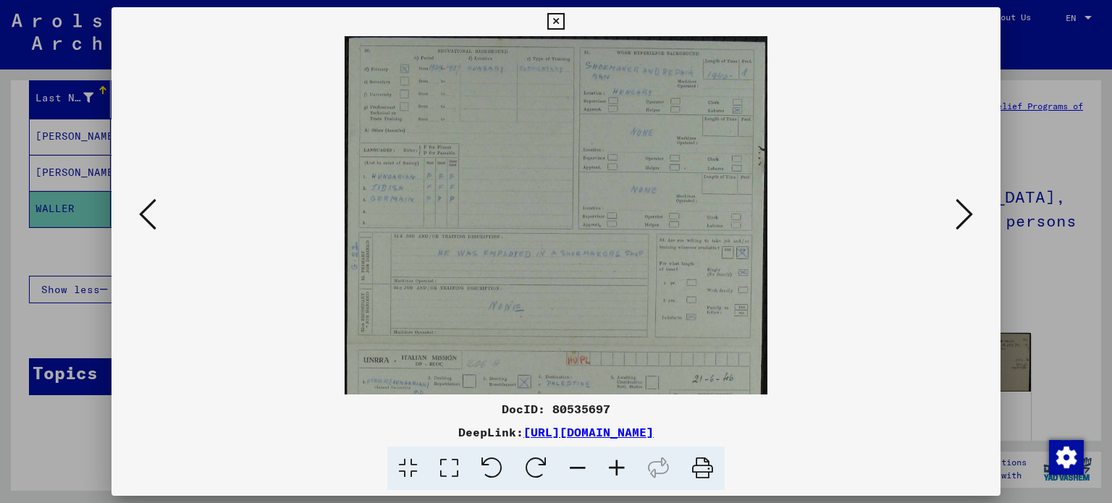
click at [614, 466] on icon at bounding box center [616, 469] width 39 height 44
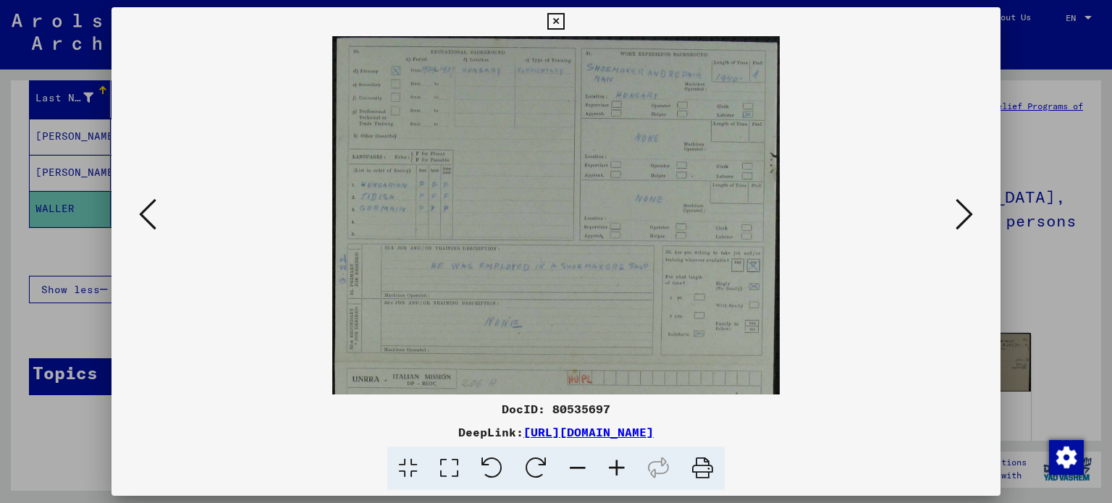
click at [614, 466] on icon at bounding box center [616, 469] width 39 height 44
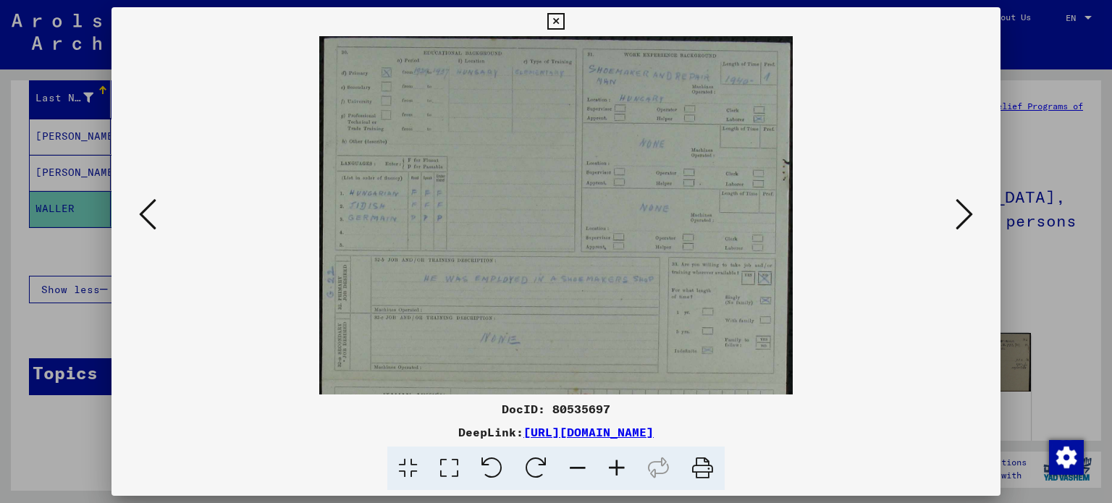
click at [552, 20] on icon at bounding box center [555, 21] width 17 height 17
